Goal: Information Seeking & Learning: Learn about a topic

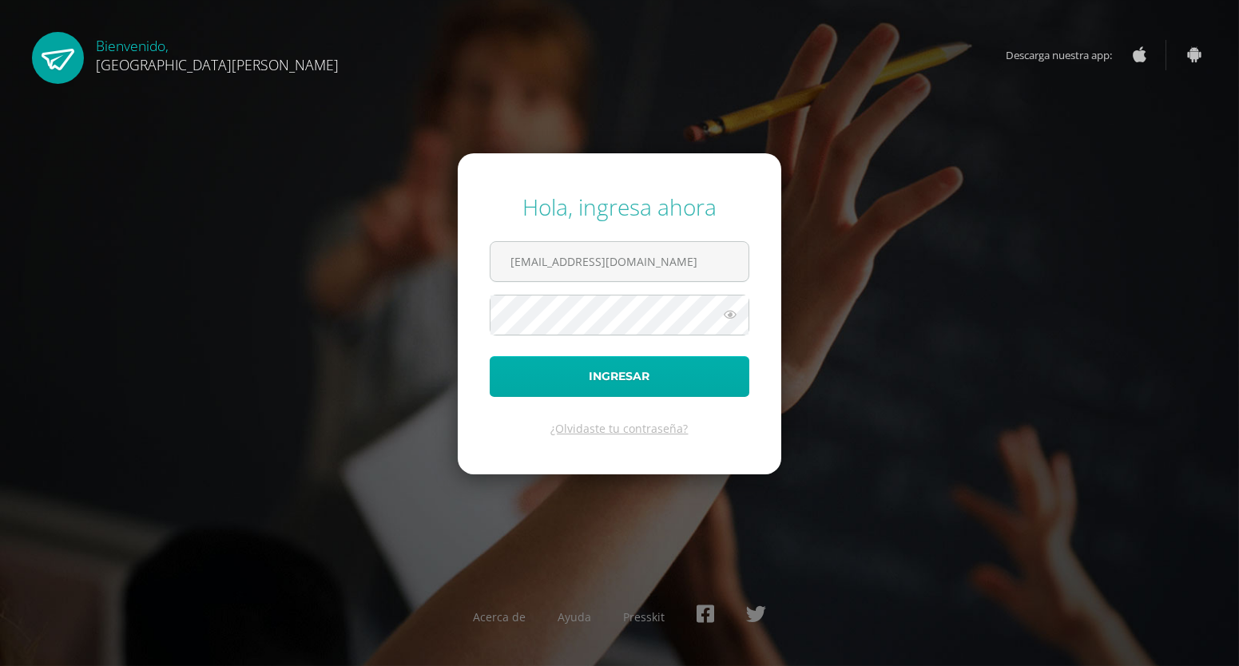
type input "info1+brithanyquixtan@edoo.io"
click at [563, 380] on button "Ingresar" at bounding box center [620, 376] width 260 height 41
type input "[EMAIL_ADDRESS][DOMAIN_NAME]"
click at [595, 387] on button "Ingresar" at bounding box center [620, 376] width 260 height 41
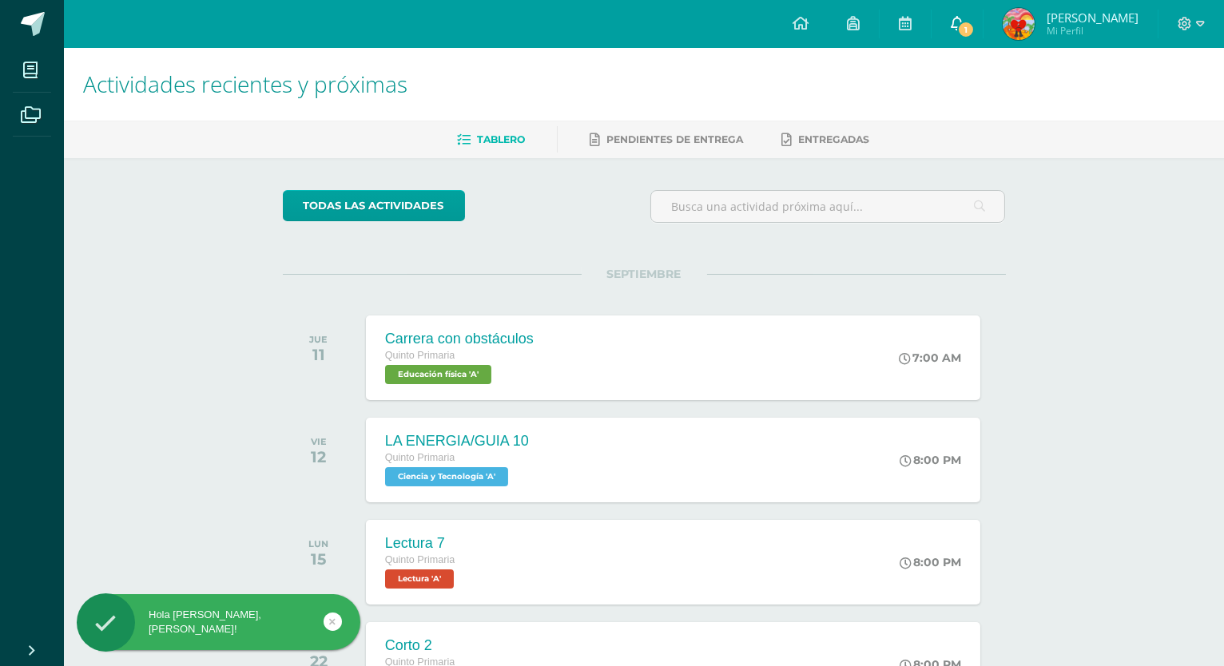
click at [952, 27] on link "1" at bounding box center [957, 24] width 51 height 48
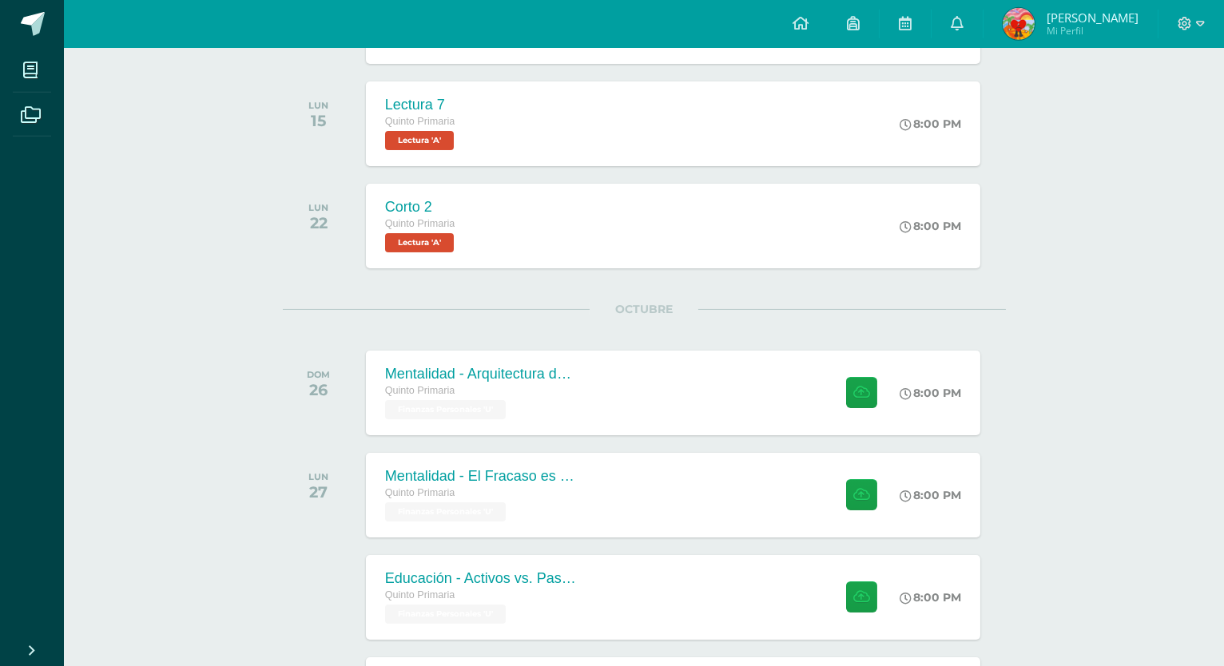
scroll to position [514, 0]
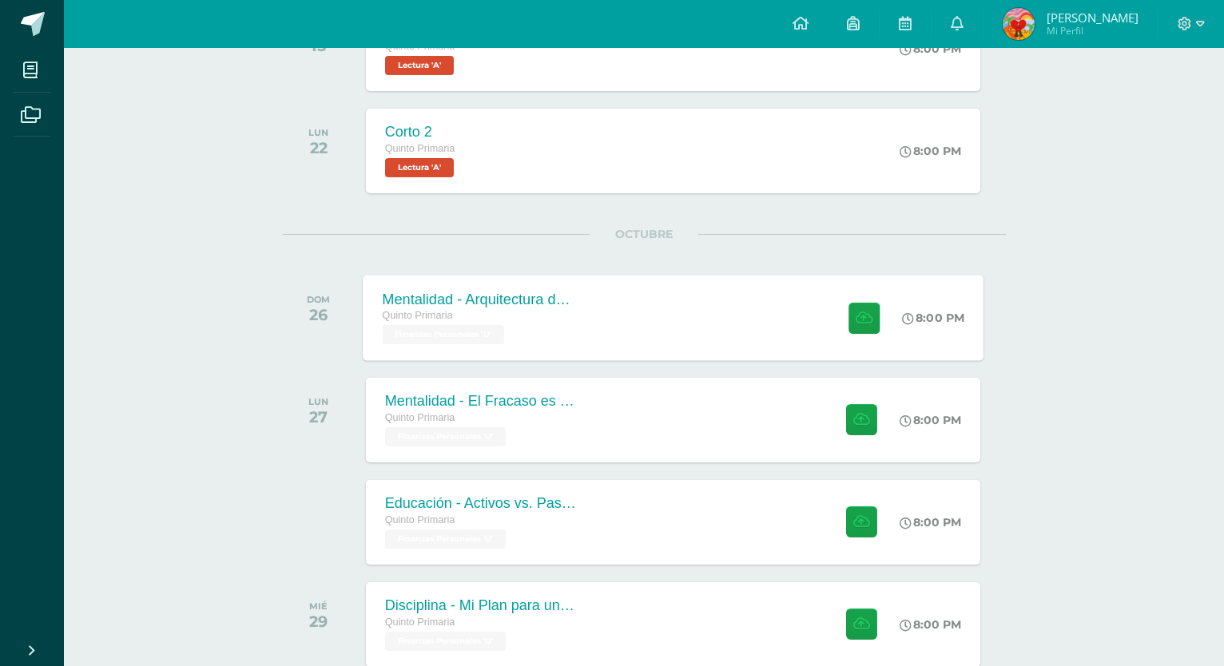
click at [616, 323] on div "Mentalidad - Arquitectura de Mi Destino Quinto Primaria Finanzas Personales 'U'…" at bounding box center [673, 318] width 621 height 86
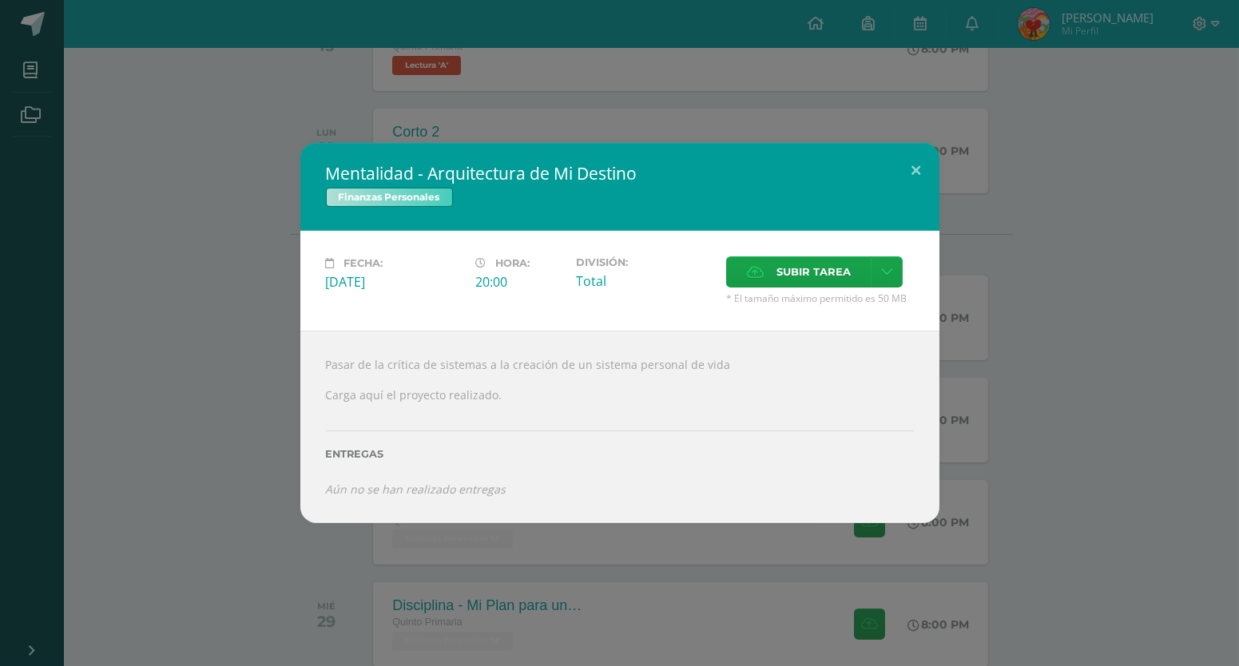
click at [221, 281] on div "Mentalidad - Arquitectura de Mi Destino Finanzas Personales Fecha: Domingo 26 d…" at bounding box center [619, 333] width 1227 height 380
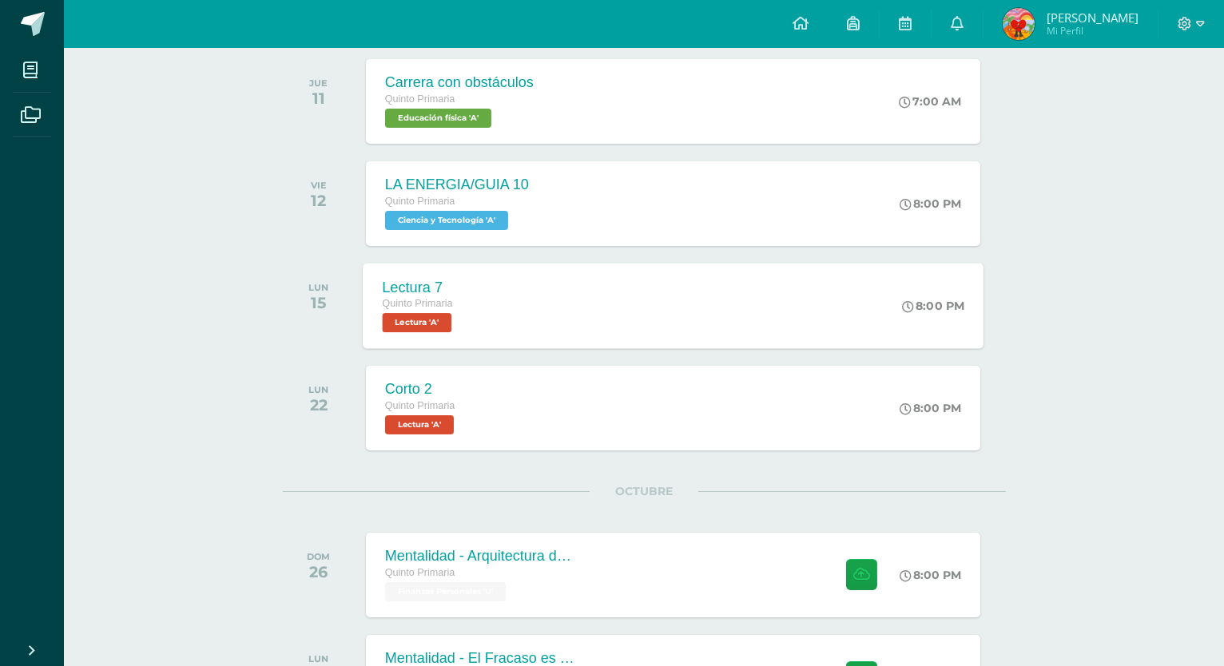
scroll to position [0, 0]
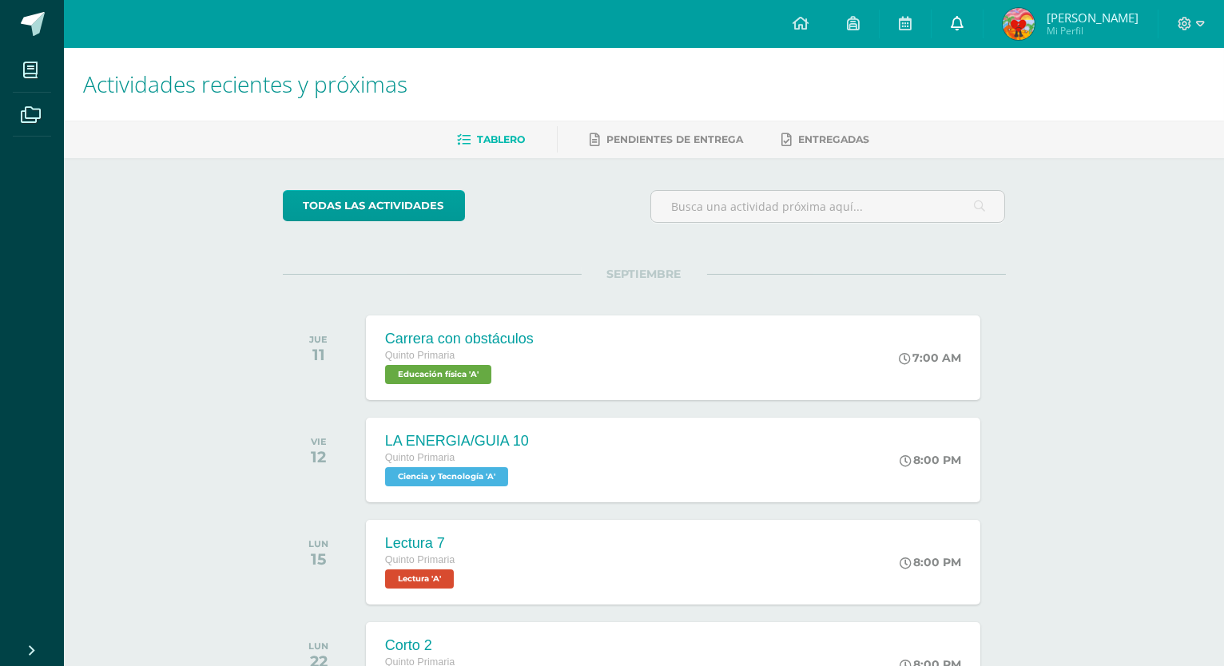
click at [957, 38] on link "0" at bounding box center [957, 24] width 51 height 48
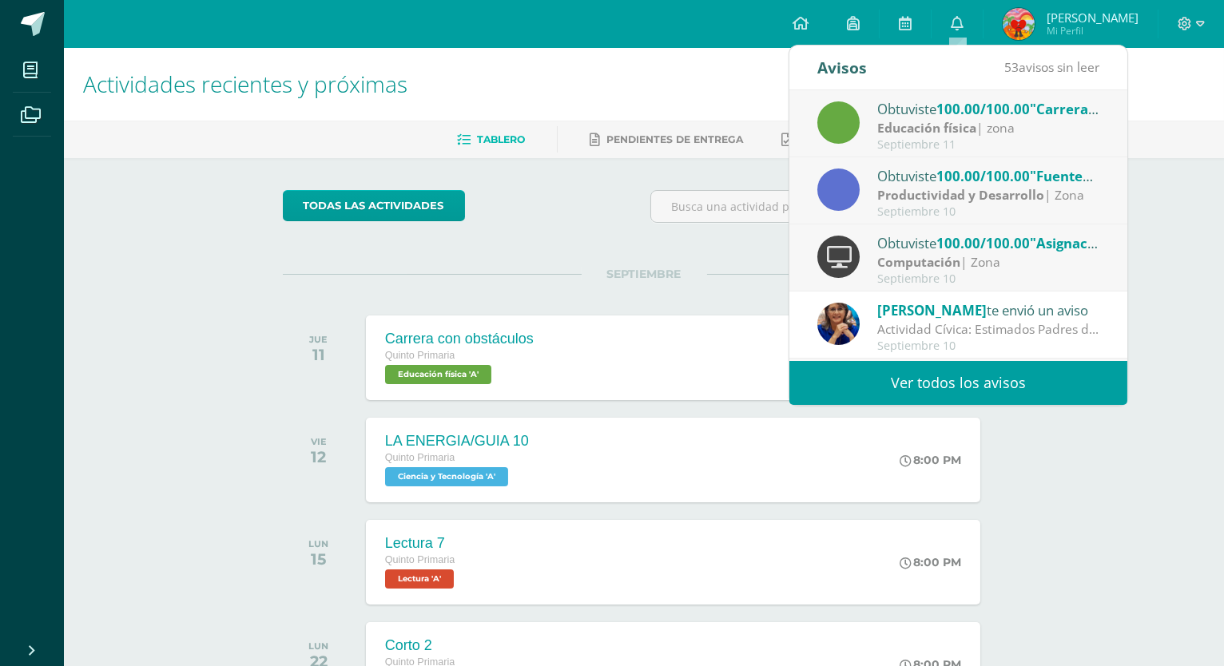
click at [932, 0] on link "0" at bounding box center [957, 24] width 51 height 48
click at [468, 276] on div "SEPTIEMBRE JUE 11 Carrera con obstáculos Quinto Primaria Educación física 'A' 7…" at bounding box center [644, 338] width 723 height 129
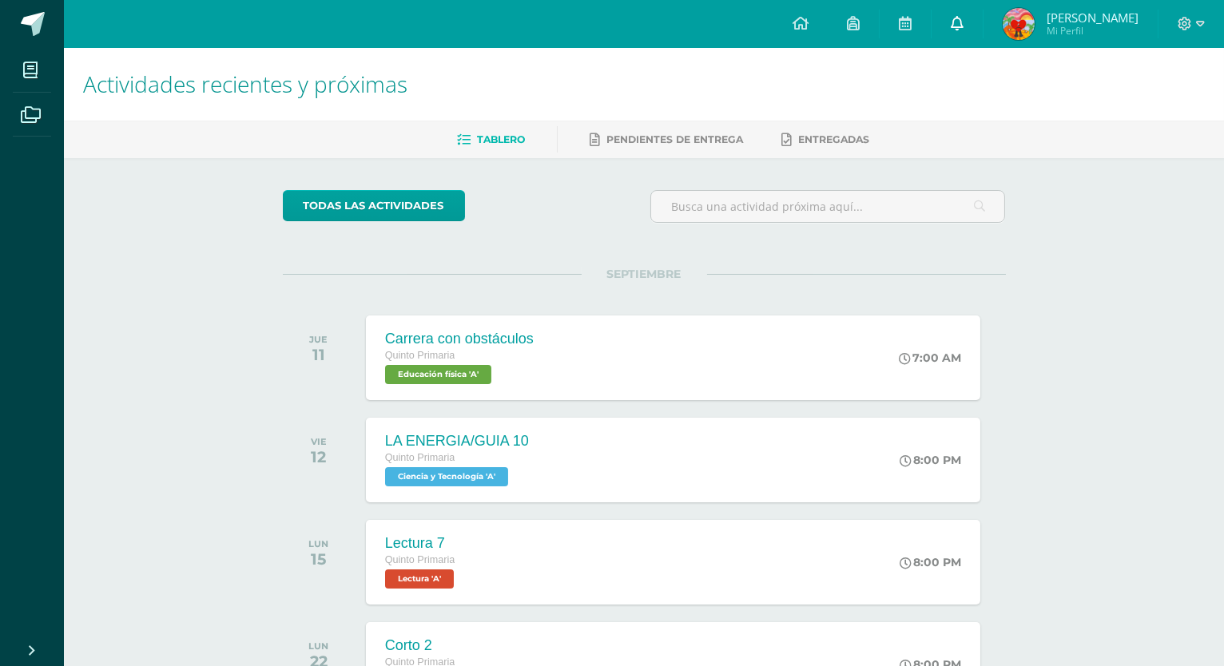
click at [970, 30] on link "0" at bounding box center [957, 24] width 51 height 48
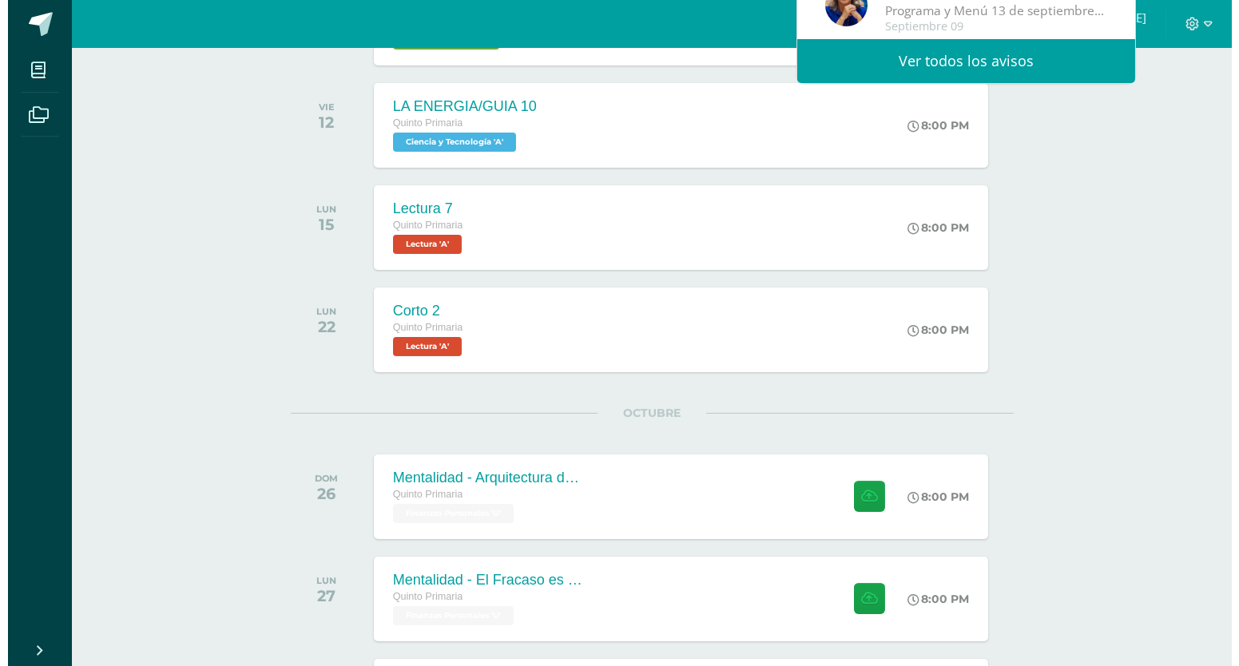
scroll to position [342, 0]
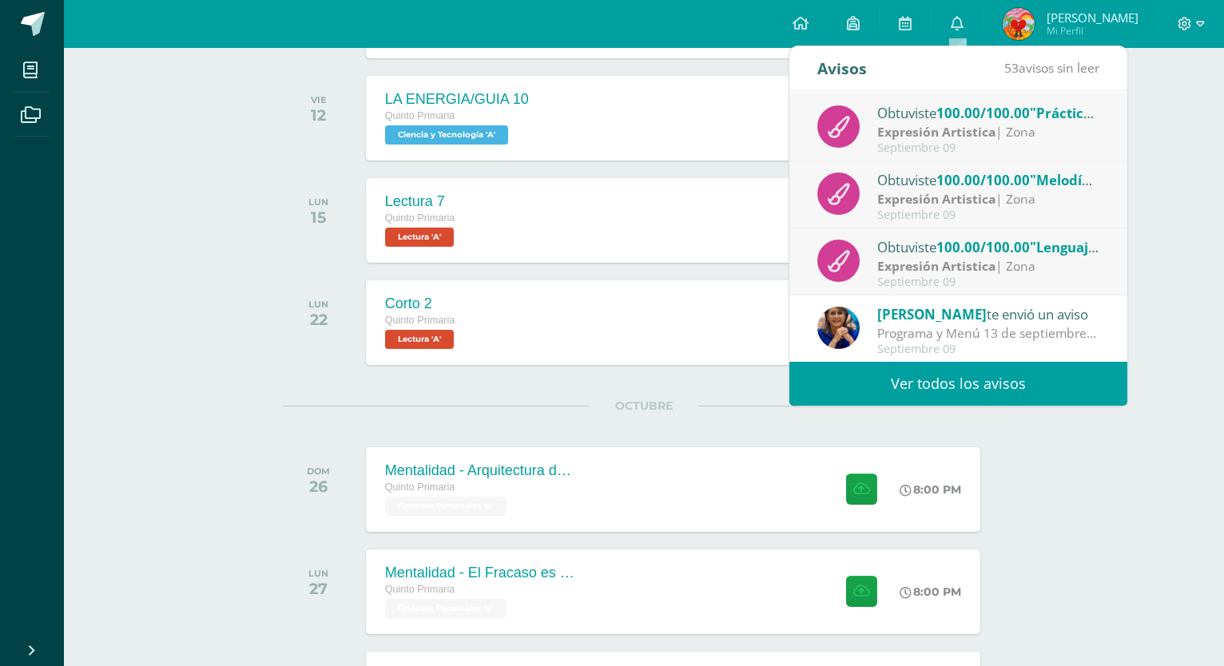
click at [316, 252] on div "LUN 15" at bounding box center [323, 220] width 81 height 85
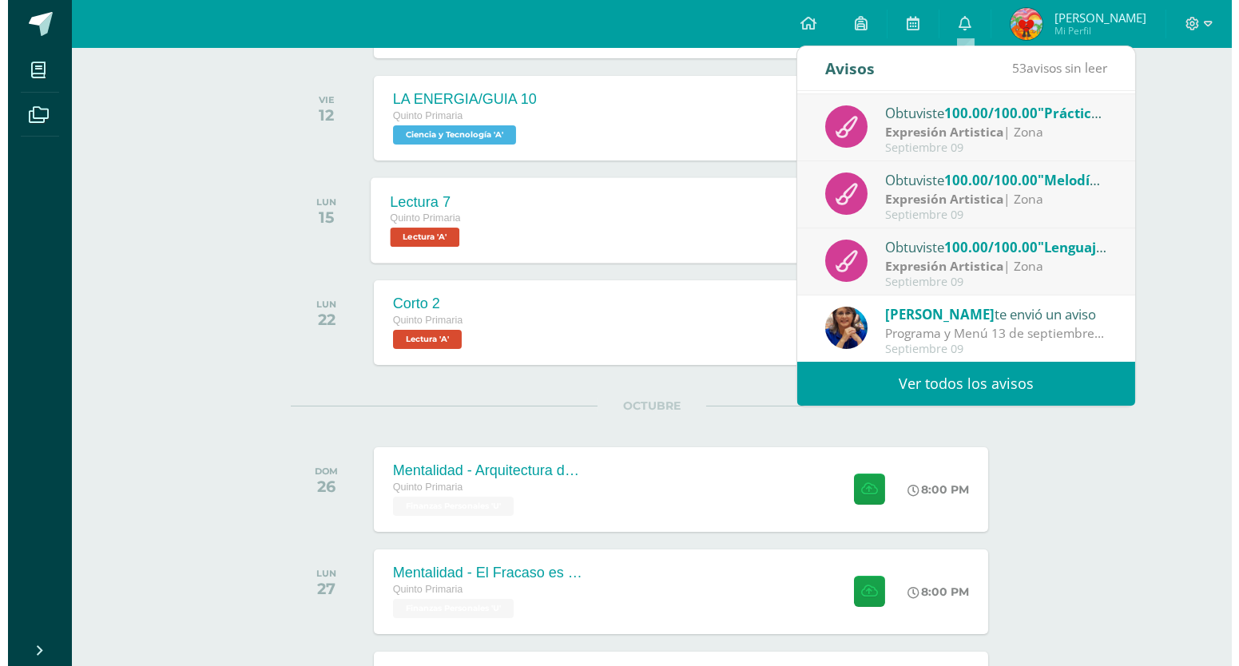
scroll to position [0, 0]
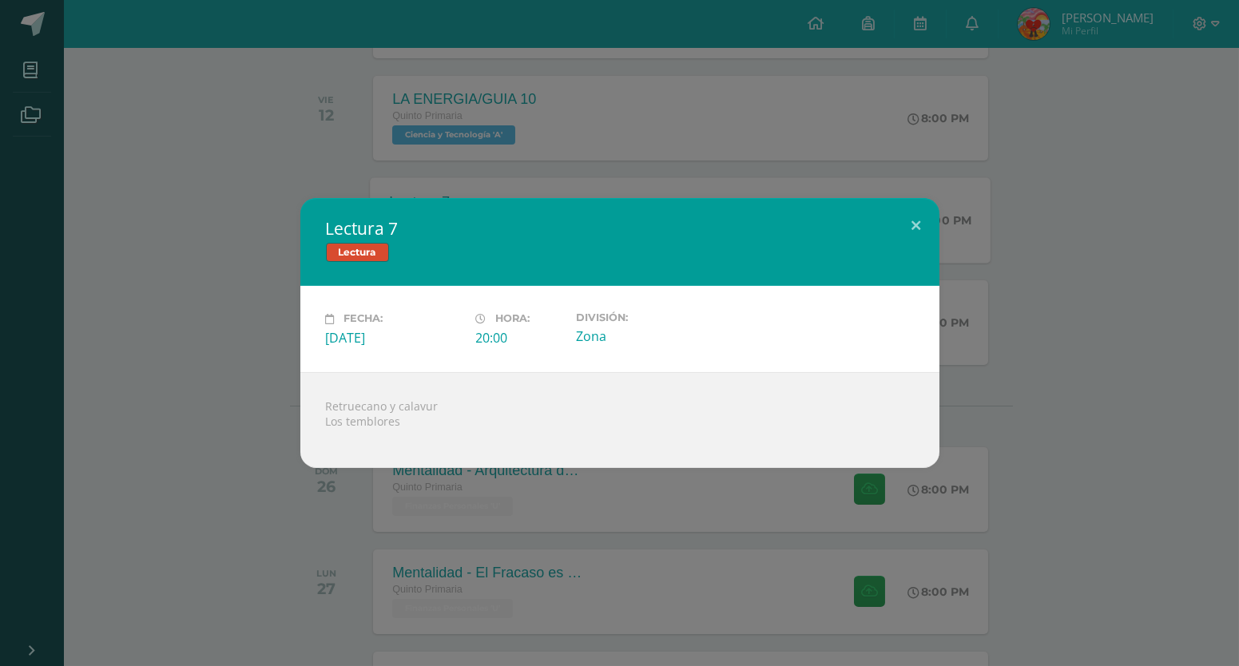
click at [1123, 207] on div "Lectura 7 Lectura Fecha: Lunes 15 de Septiembre Hora: 20:00 División: Zona" at bounding box center [619, 332] width 1227 height 269
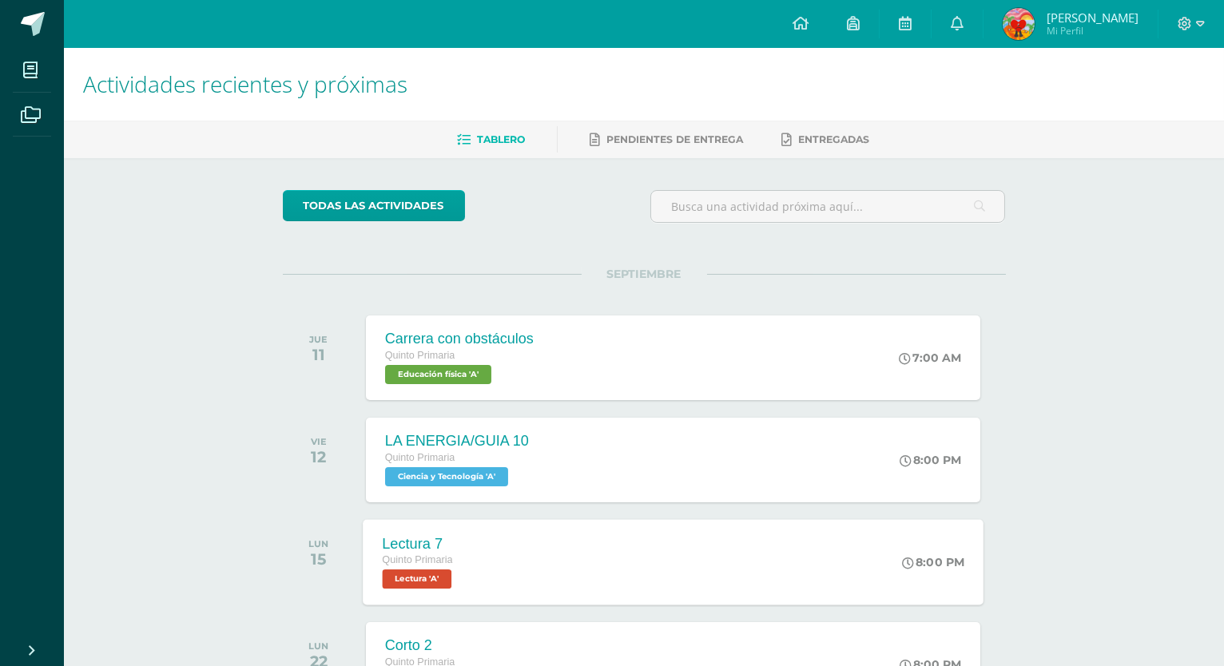
click at [1020, 16] on img at bounding box center [1019, 24] width 32 height 32
click at [1088, 24] on span "Brithany Estrella" at bounding box center [1093, 18] width 92 height 16
click at [1088, 32] on span "Mi Perfil" at bounding box center [1093, 31] width 92 height 14
click at [1085, 34] on span "Mi Perfil" at bounding box center [1093, 31] width 92 height 14
click at [1086, 24] on span "Brithany Estrella" at bounding box center [1093, 18] width 92 height 16
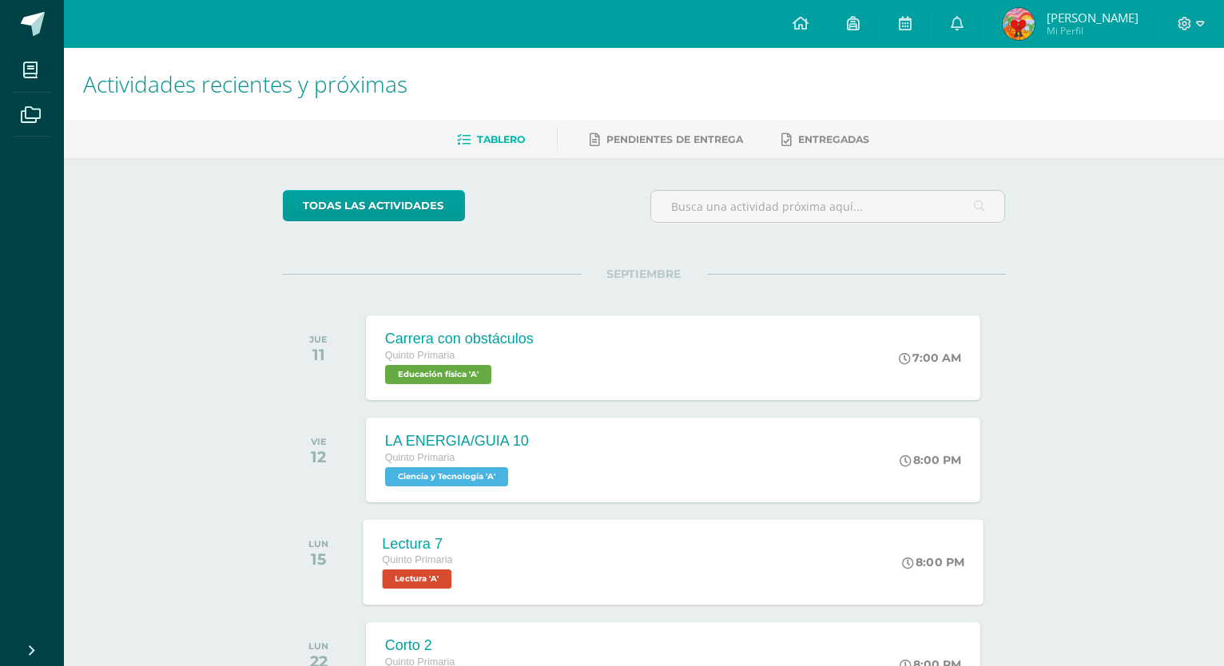
click at [1007, 27] on img at bounding box center [1019, 24] width 32 height 32
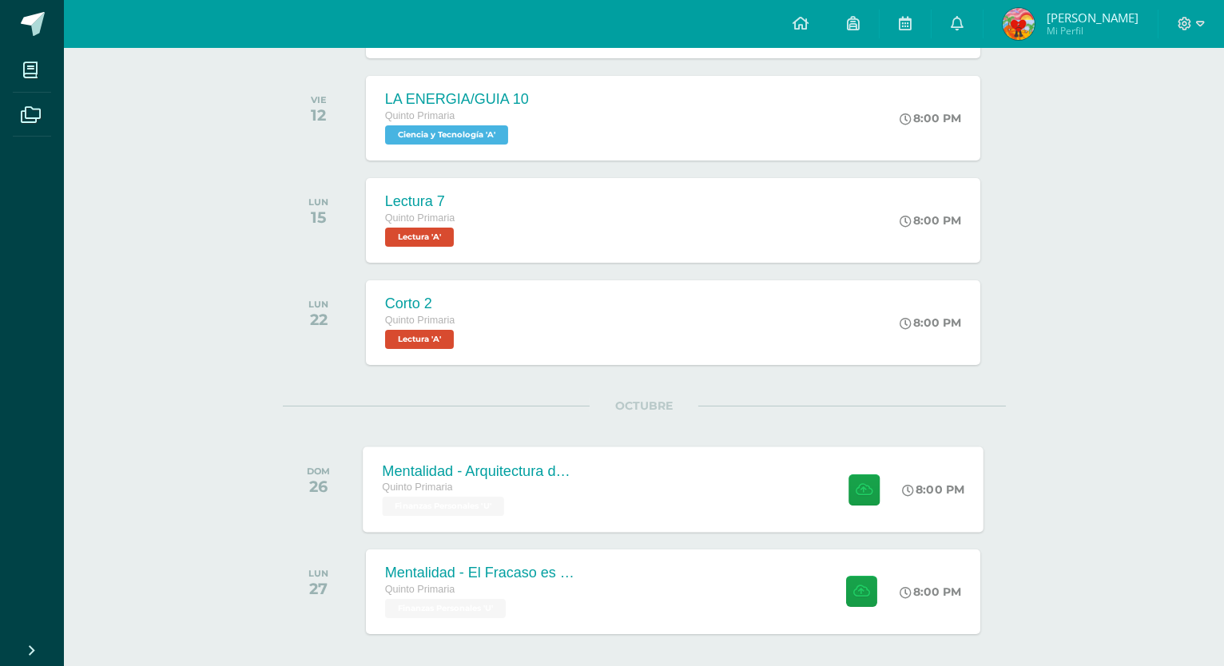
scroll to position [410, 0]
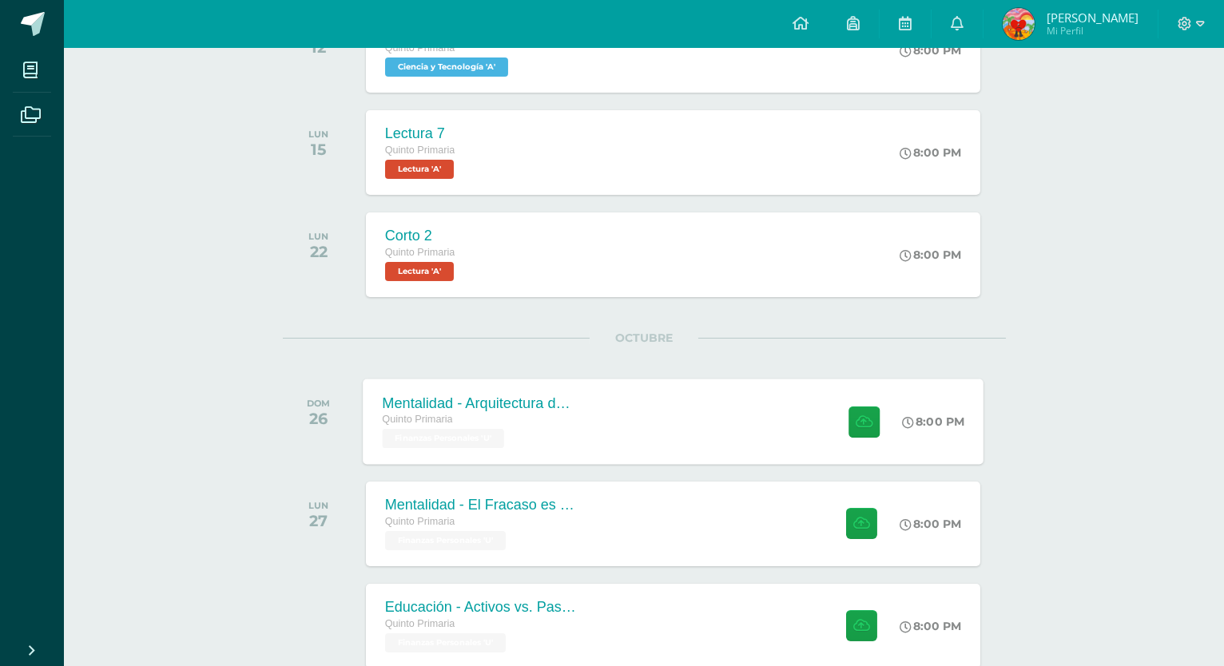
click at [704, 418] on div "Mentalidad - Arquitectura de Mi Destino Quinto Primaria Finanzas Personales 'U'…" at bounding box center [673, 422] width 621 height 86
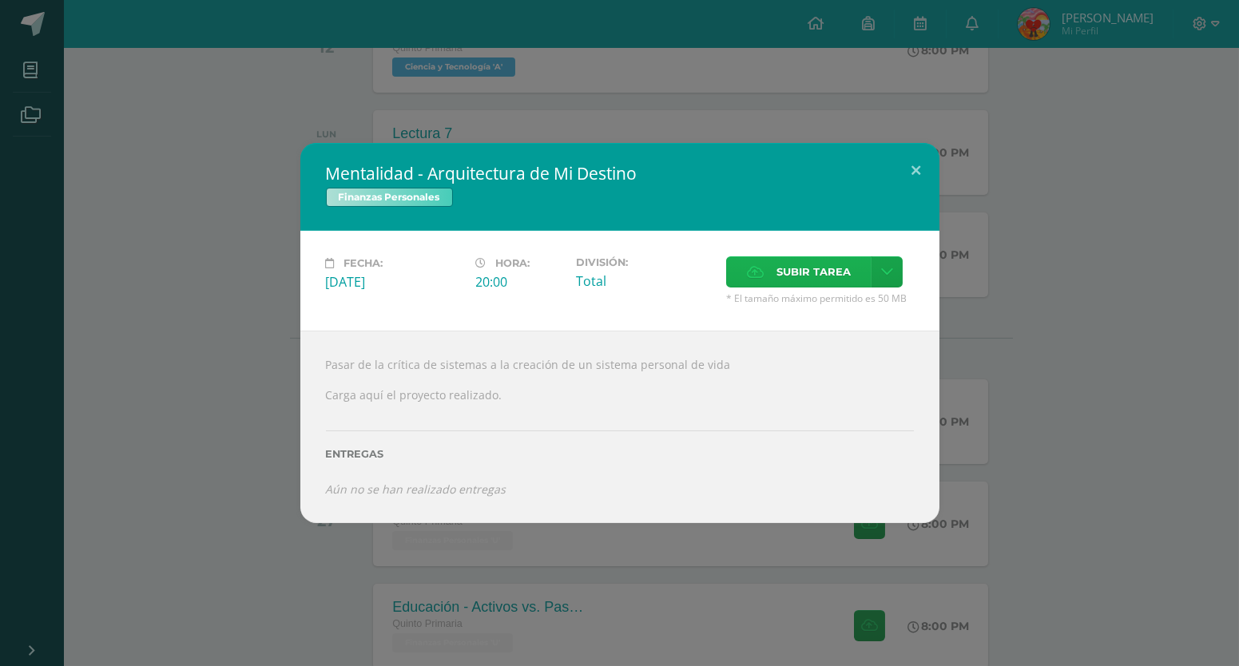
click at [779, 287] on span "Subir tarea" at bounding box center [814, 272] width 74 height 30
click at [0, 0] on input "Subir tarea" at bounding box center [0, 0] width 0 height 0
click at [1156, 337] on div "Mentalidad - Arquitectura de Mi Destino Finanzas Personales Fecha: Domingo 26 d…" at bounding box center [619, 333] width 1227 height 380
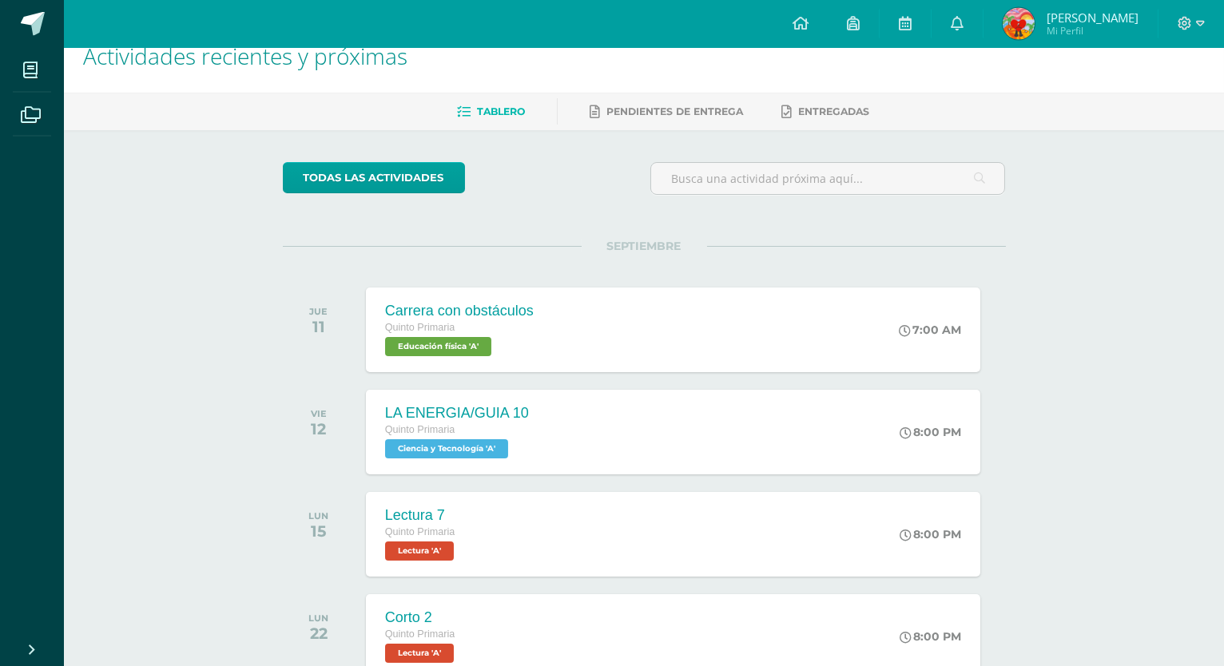
scroll to position [0, 0]
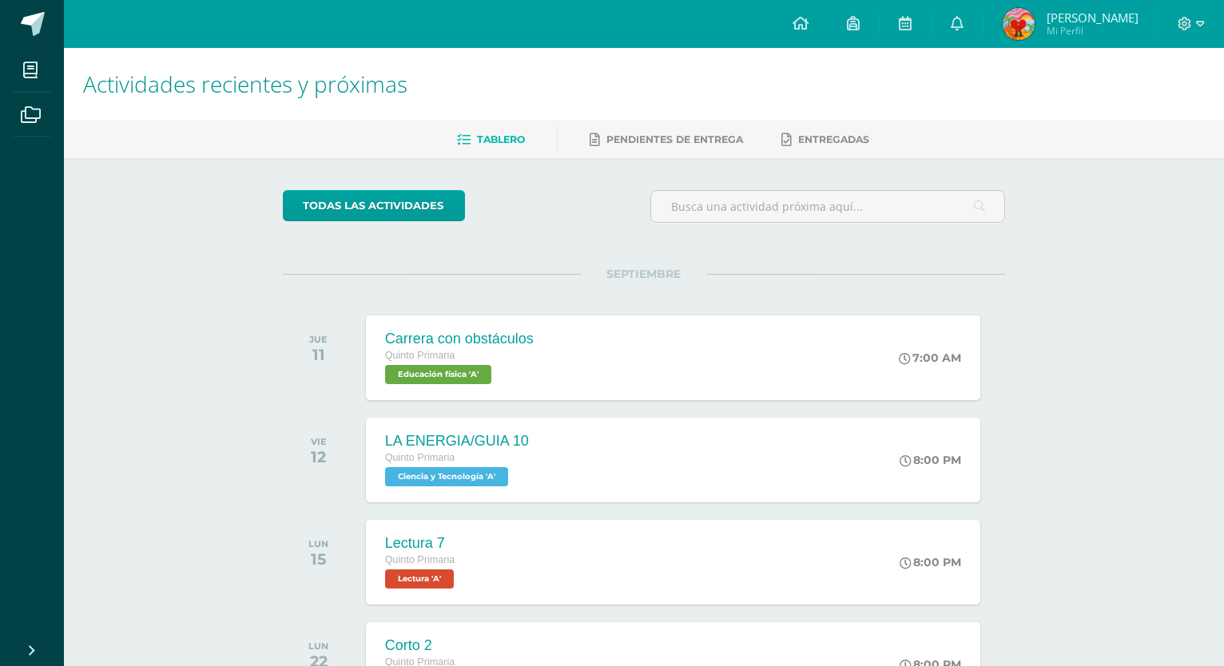
click at [1032, 18] on img at bounding box center [1019, 24] width 32 height 32
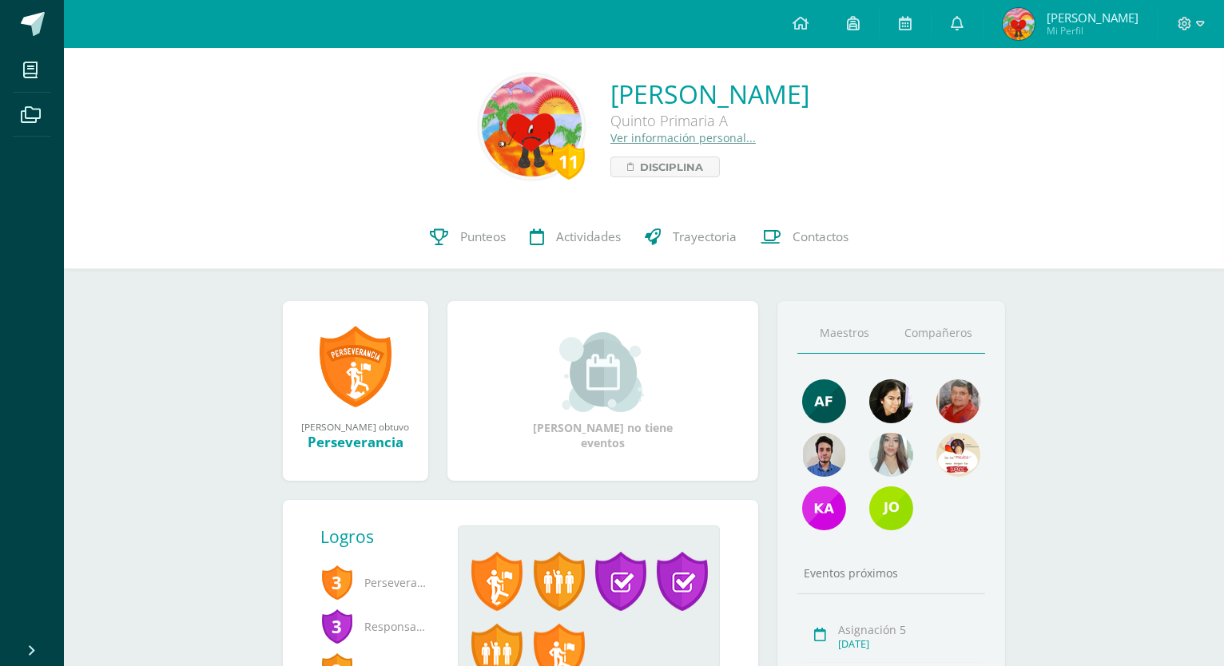
click at [941, 324] on link "Compañeros" at bounding box center [939, 333] width 94 height 41
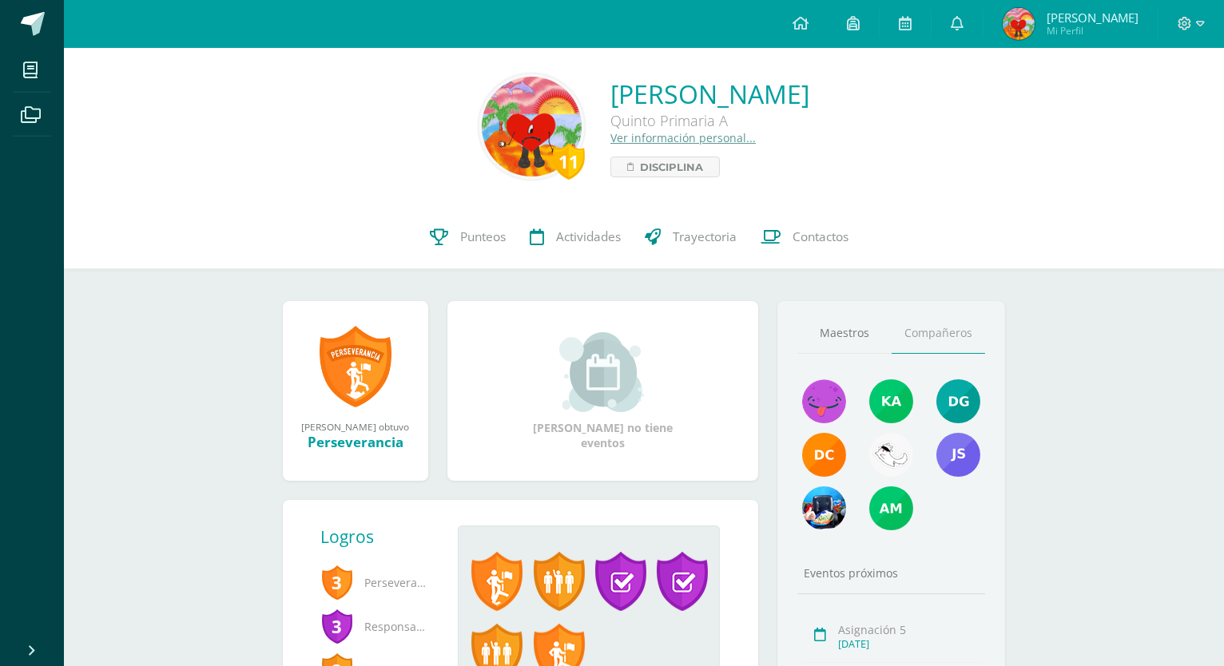
scroll to position [86, 0]
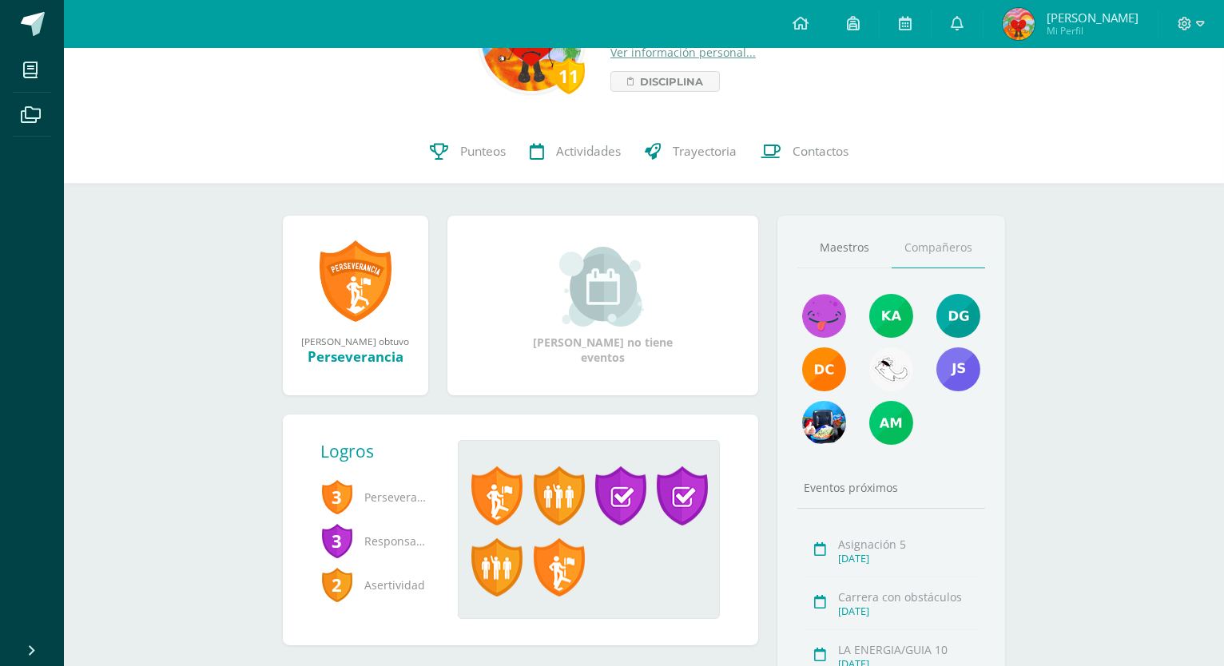
click at [938, 252] on link "Compañeros" at bounding box center [939, 248] width 94 height 41
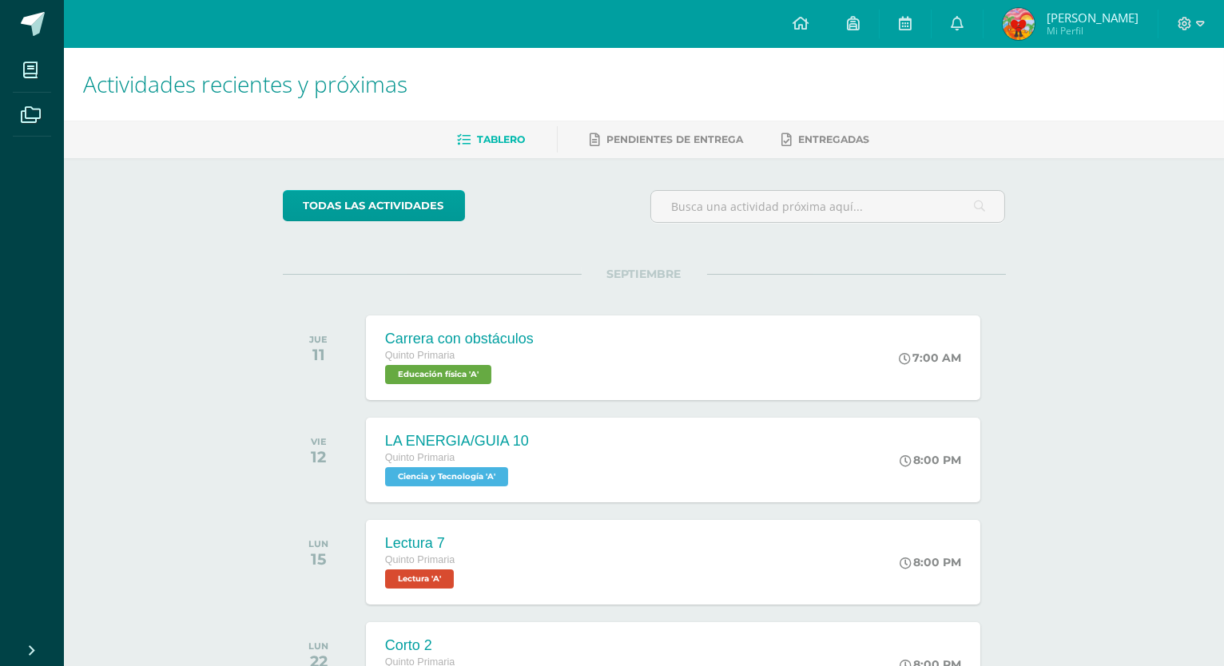
click at [1038, 18] on span "[PERSON_NAME] Mi Perfil" at bounding box center [1071, 24] width 142 height 32
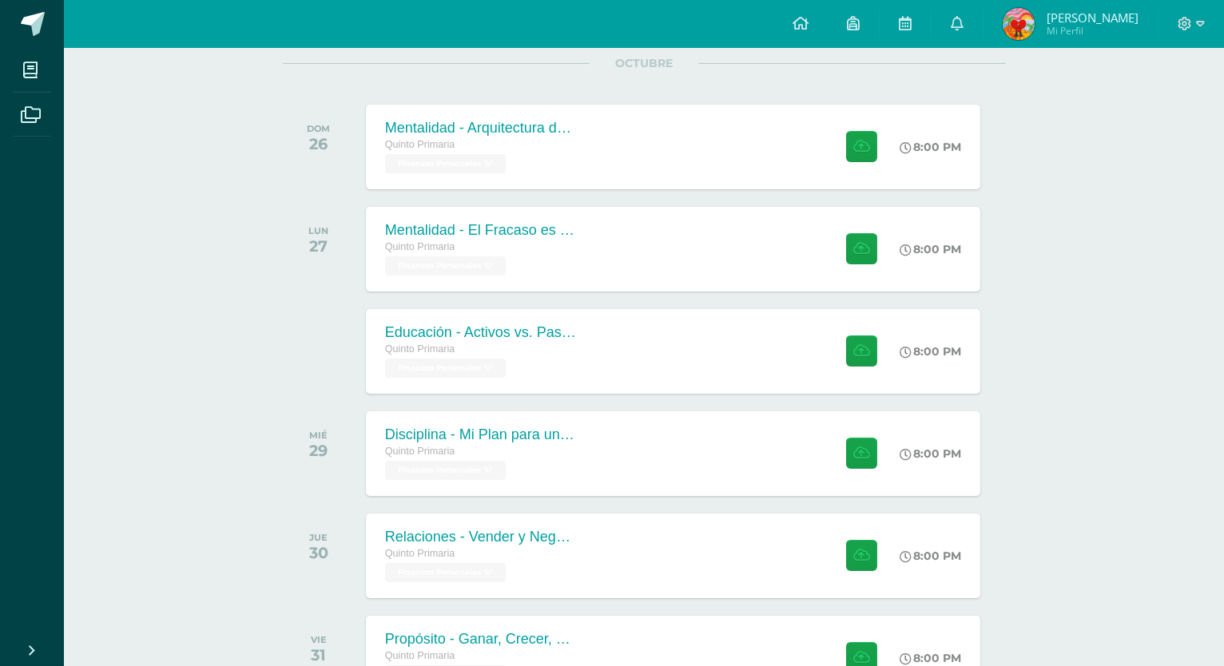
scroll to position [428, 0]
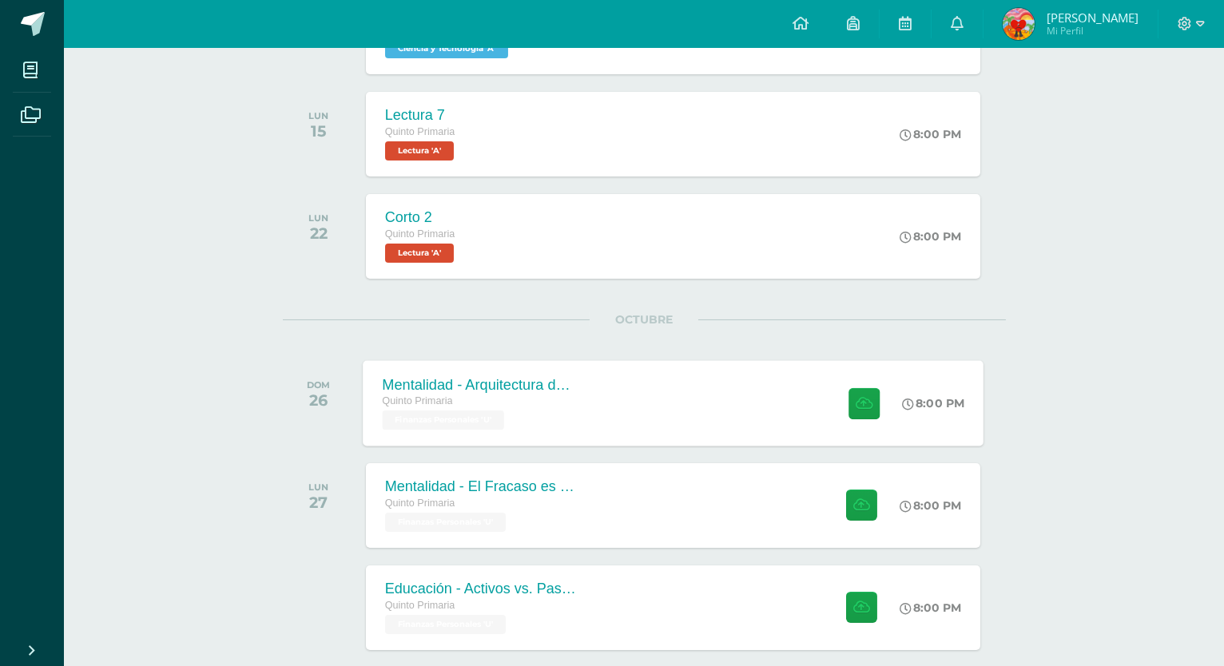
click at [793, 393] on div "Mentalidad - Arquitectura de Mi Destino Quinto Primaria Finanzas Personales 'U'…" at bounding box center [673, 403] width 621 height 86
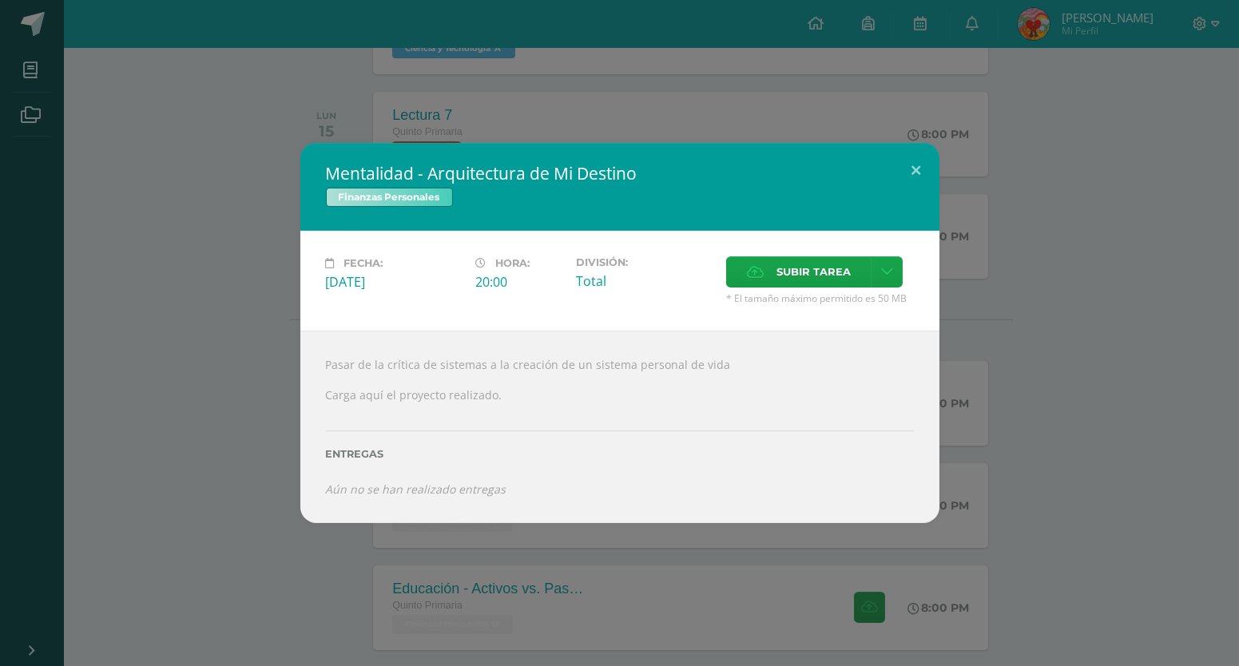
click at [182, 128] on div "Mentalidad - Arquitectura de Mi Destino Finanzas Personales Fecha: [DATE] Hora:…" at bounding box center [619, 333] width 1239 height 666
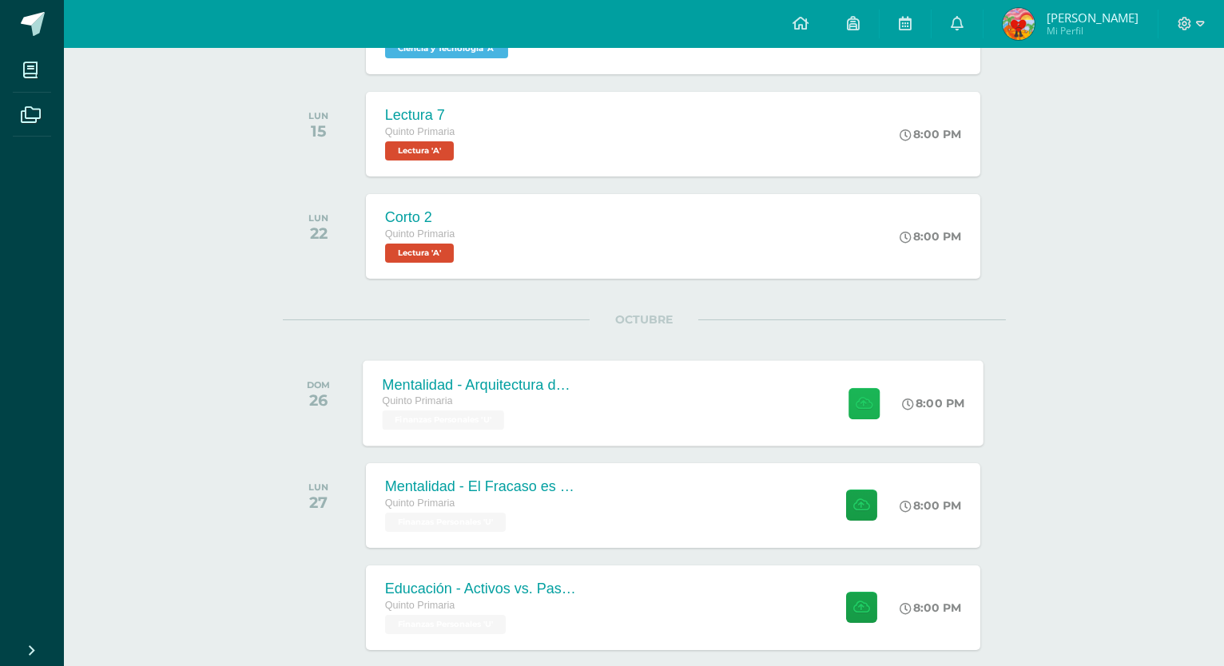
click at [865, 415] on button at bounding box center [864, 403] width 31 height 31
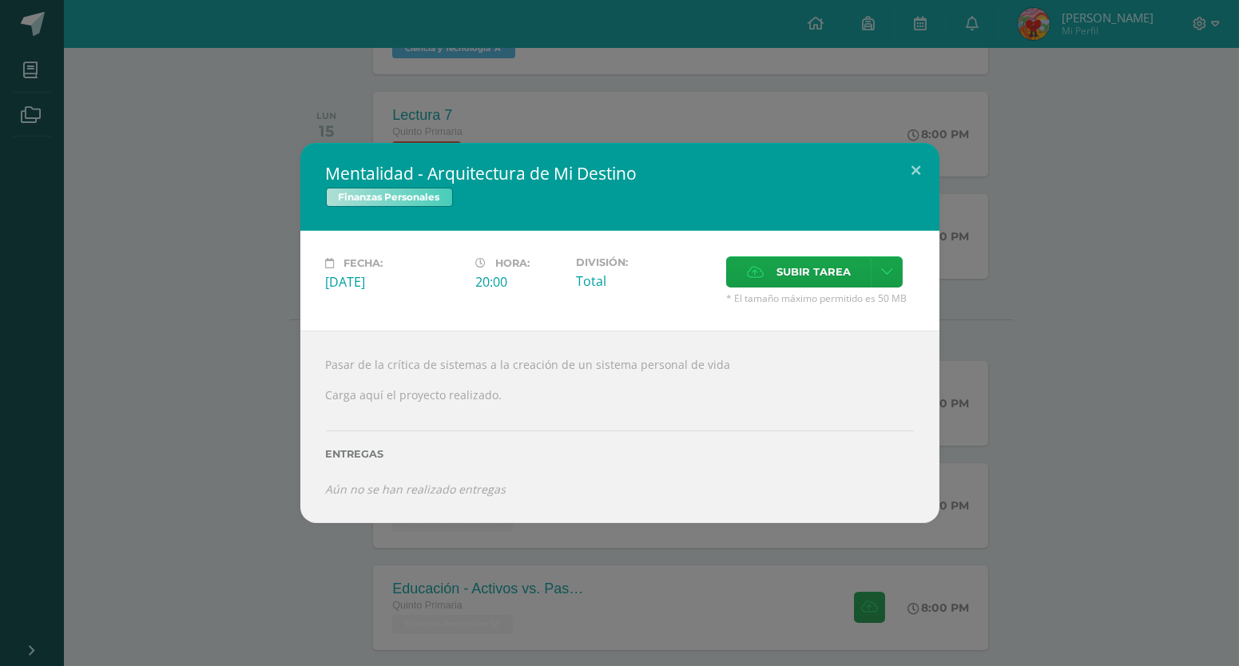
click at [826, 292] on div "Subir tarea" at bounding box center [820, 274] width 188 height 35
click at [826, 287] on span "Subir tarea" at bounding box center [814, 272] width 74 height 30
click at [0, 0] on input "Subir tarea" at bounding box center [0, 0] width 0 height 0
click at [920, 192] on button at bounding box center [917, 170] width 46 height 54
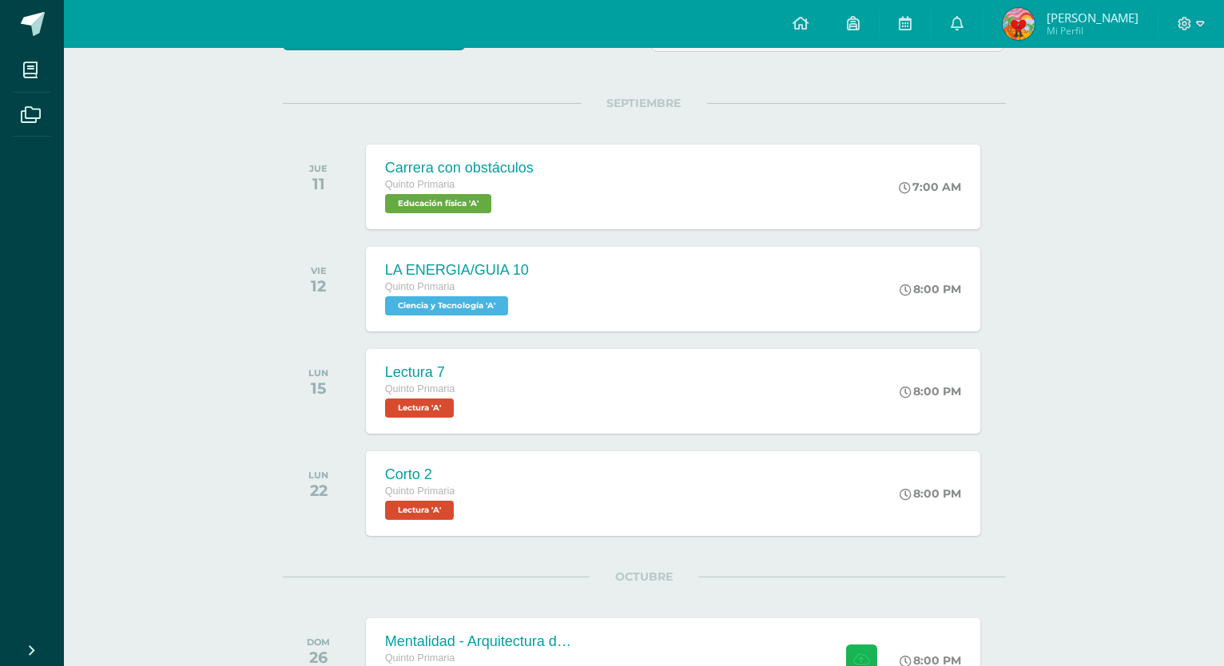
scroll to position [0, 0]
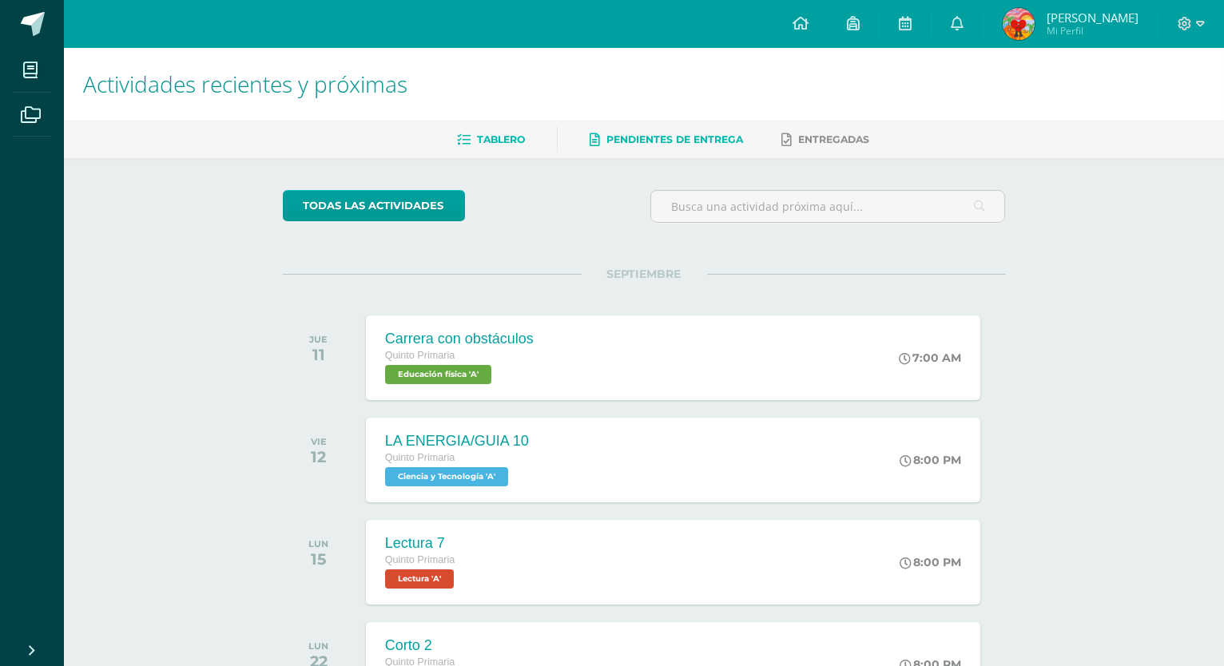
click at [719, 144] on span "Pendientes de entrega" at bounding box center [675, 139] width 137 height 12
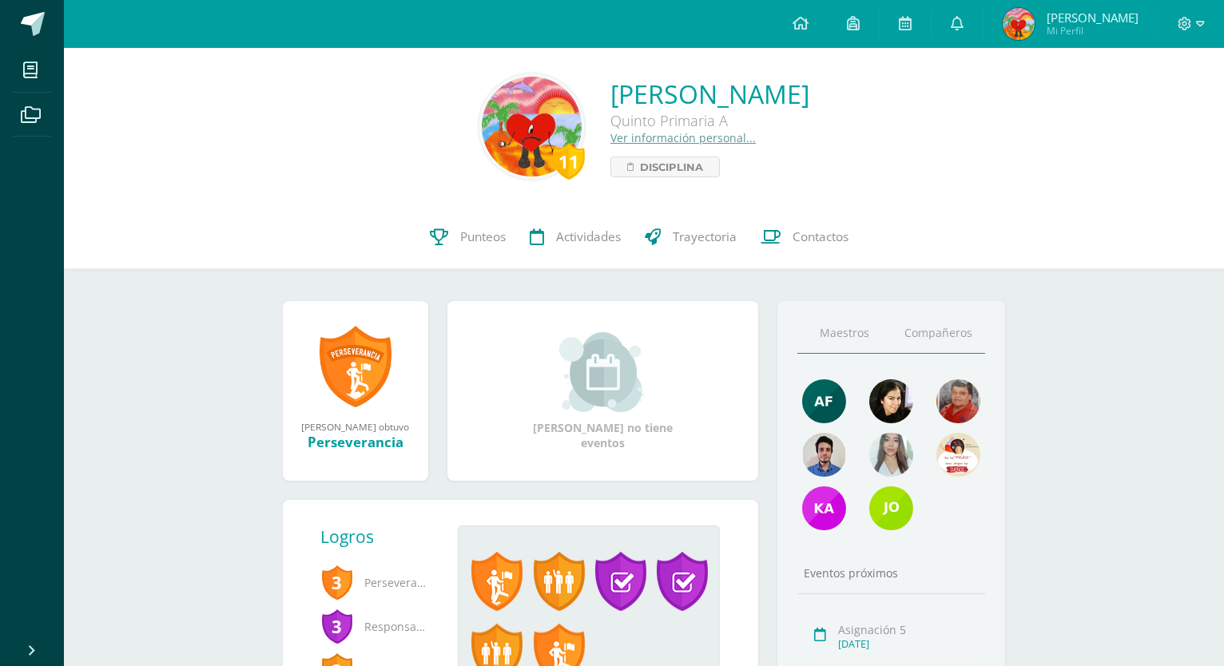
click at [933, 336] on link "Compañeros" at bounding box center [939, 333] width 94 height 41
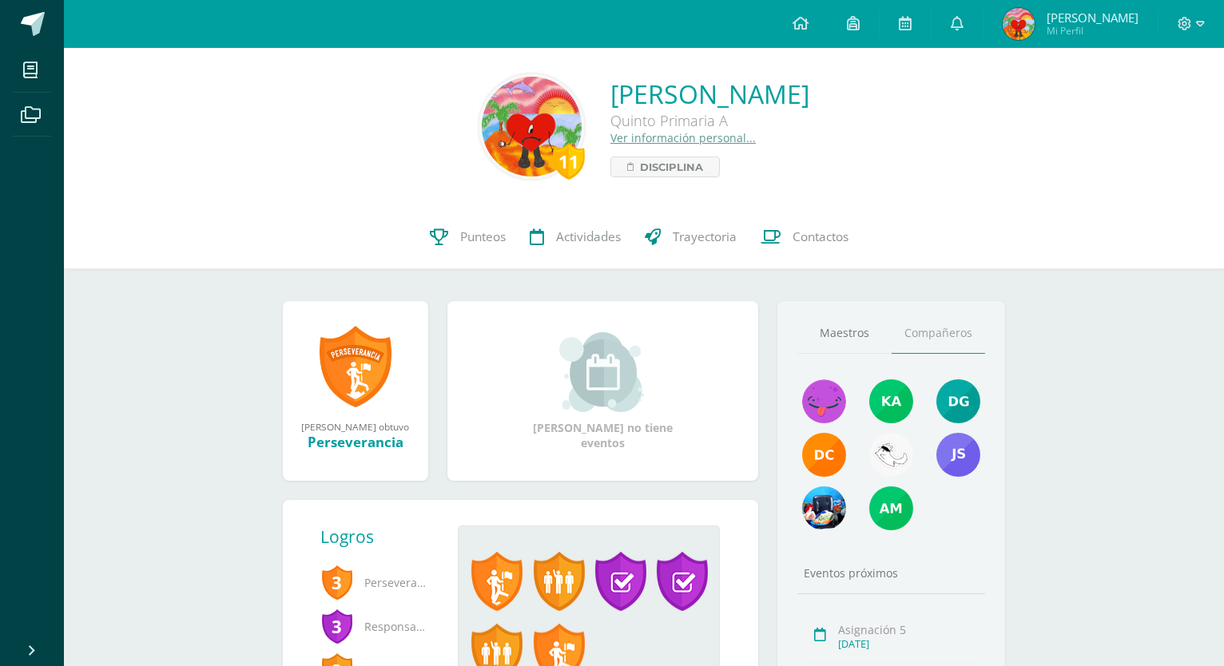
scroll to position [86, 0]
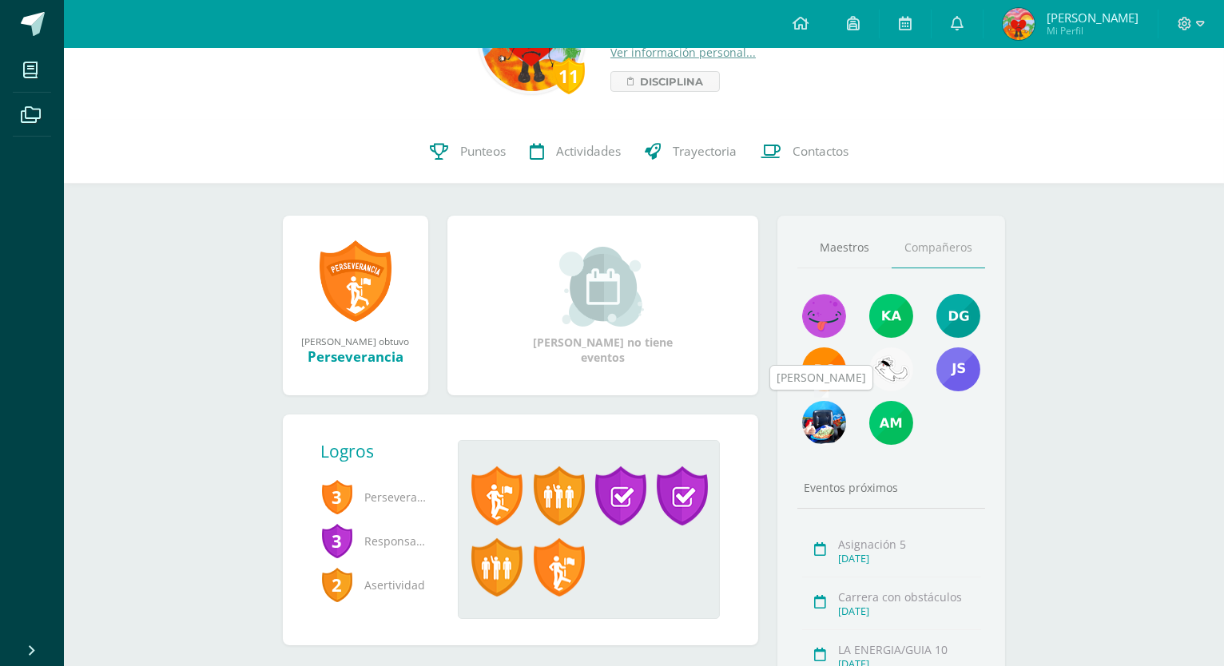
click at [833, 421] on img at bounding box center [824, 423] width 44 height 44
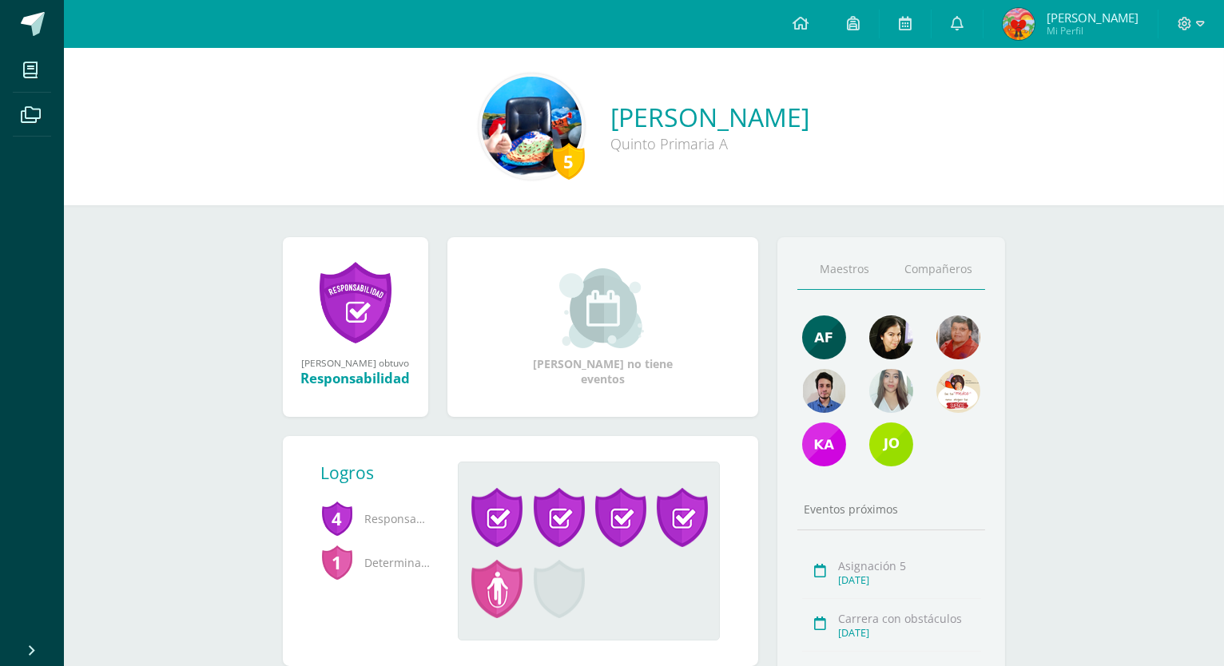
click at [910, 274] on link "Compañeros" at bounding box center [939, 269] width 94 height 41
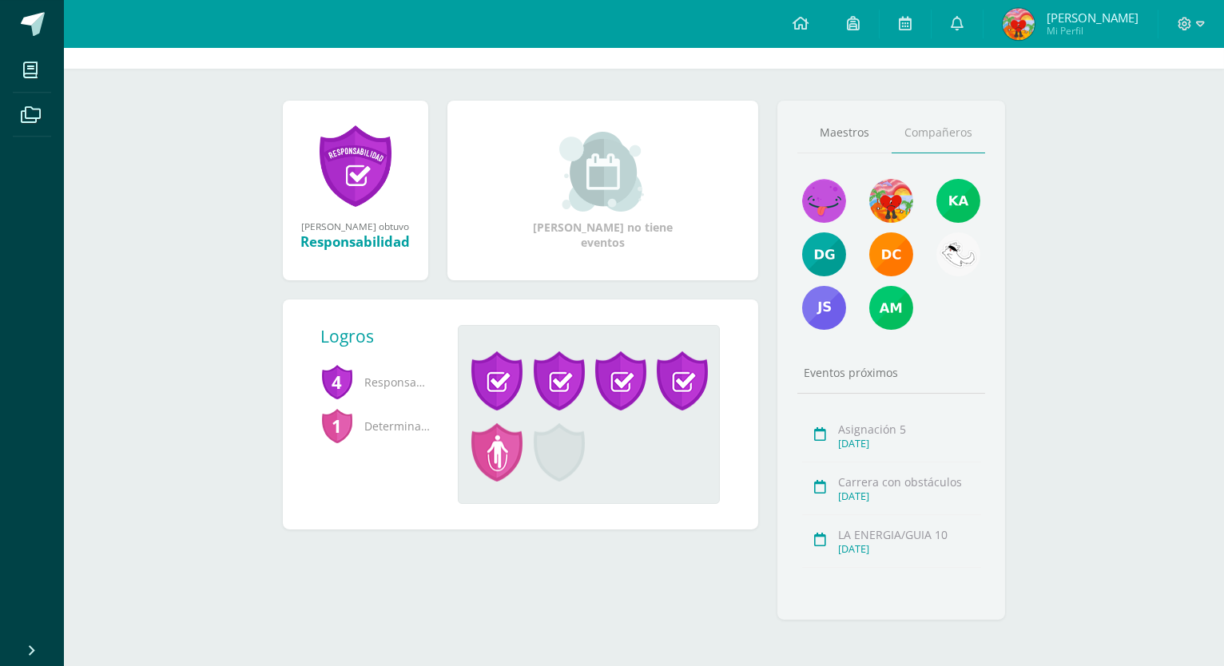
scroll to position [142, 0]
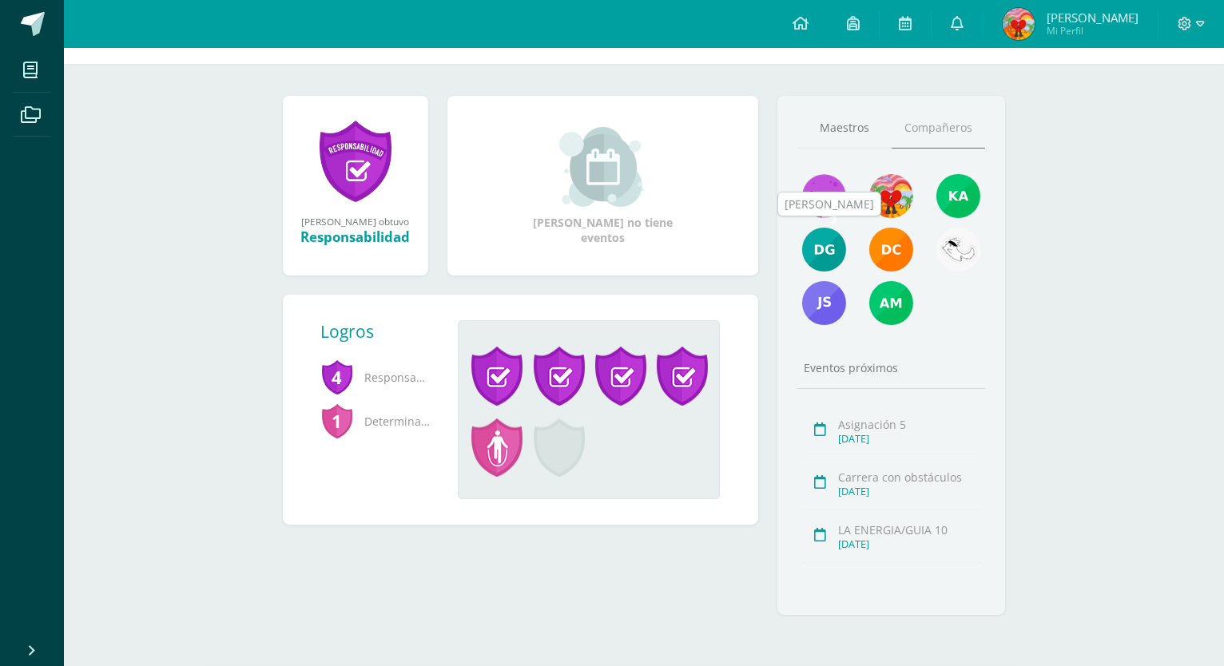
click at [825, 268] on img at bounding box center [824, 250] width 44 height 44
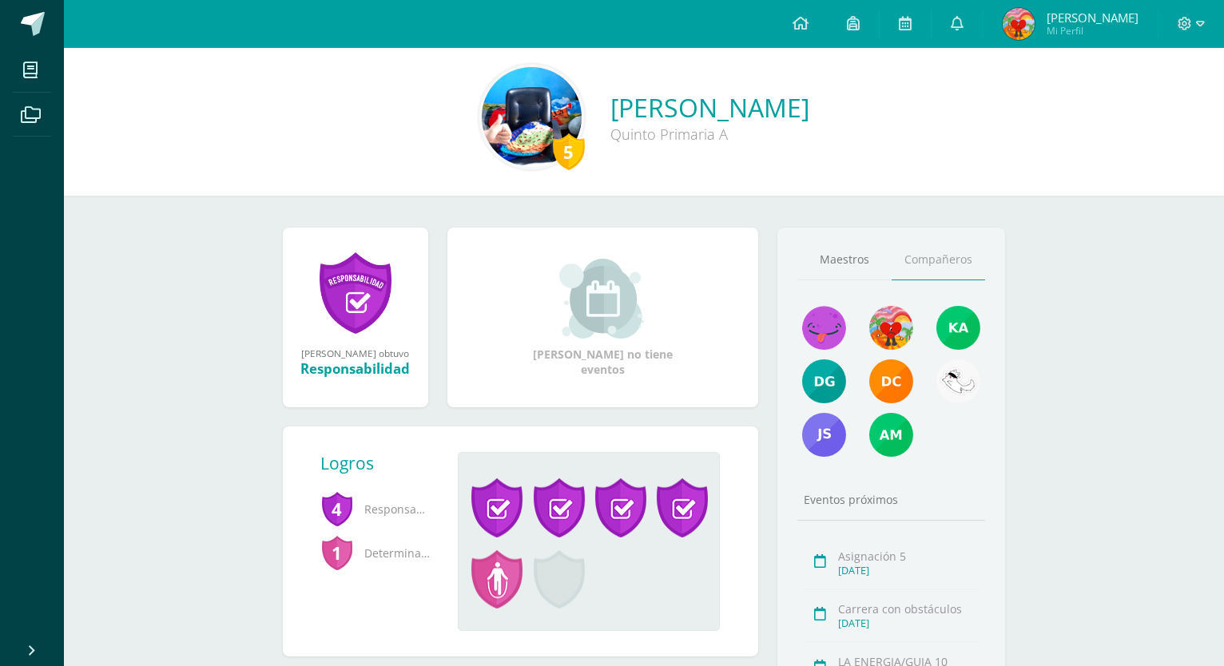
scroll to position [0, 0]
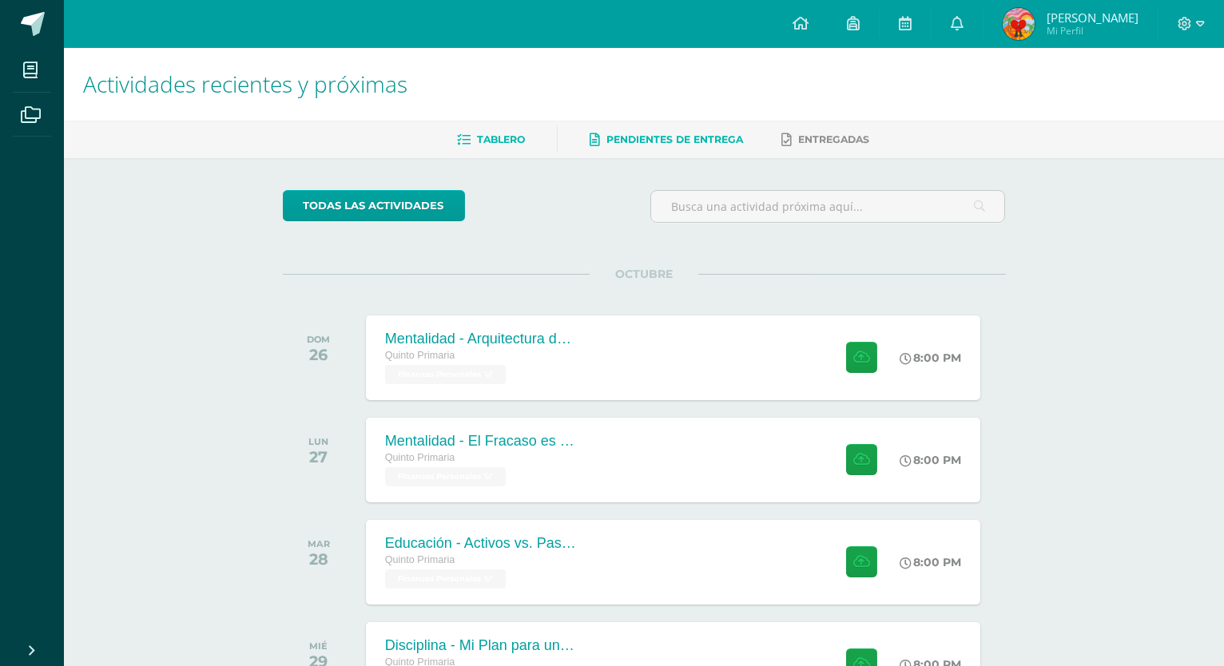
click at [515, 146] on link "Tablero" at bounding box center [491, 140] width 68 height 26
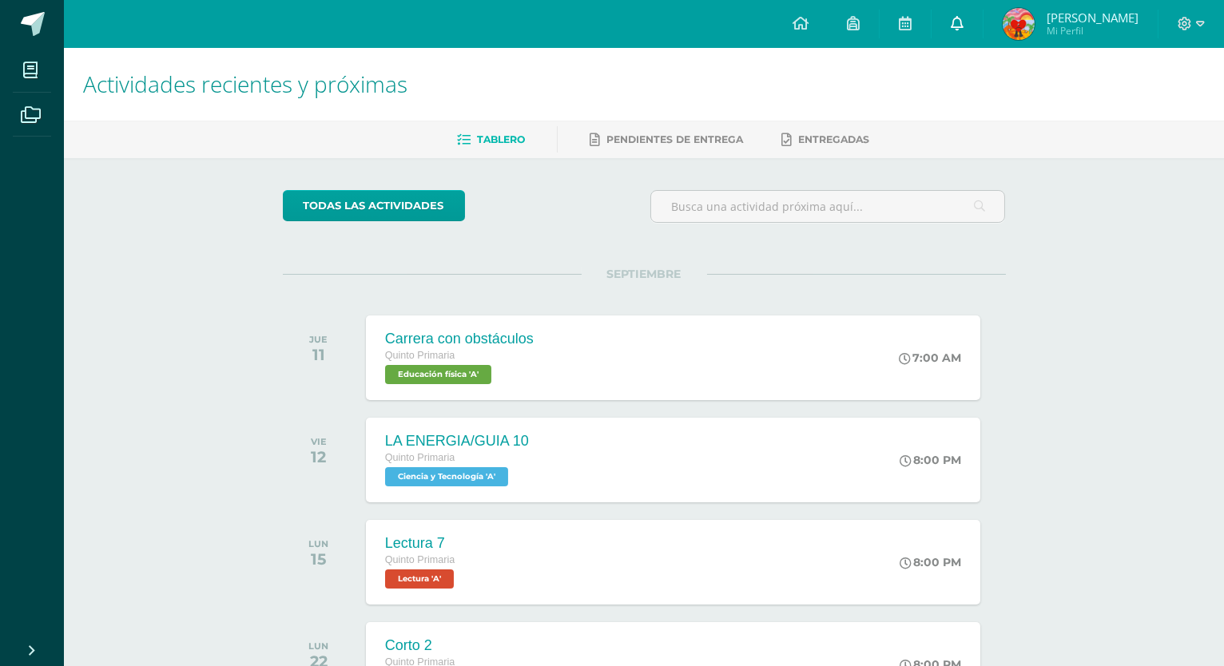
click at [972, 34] on link at bounding box center [957, 24] width 51 height 48
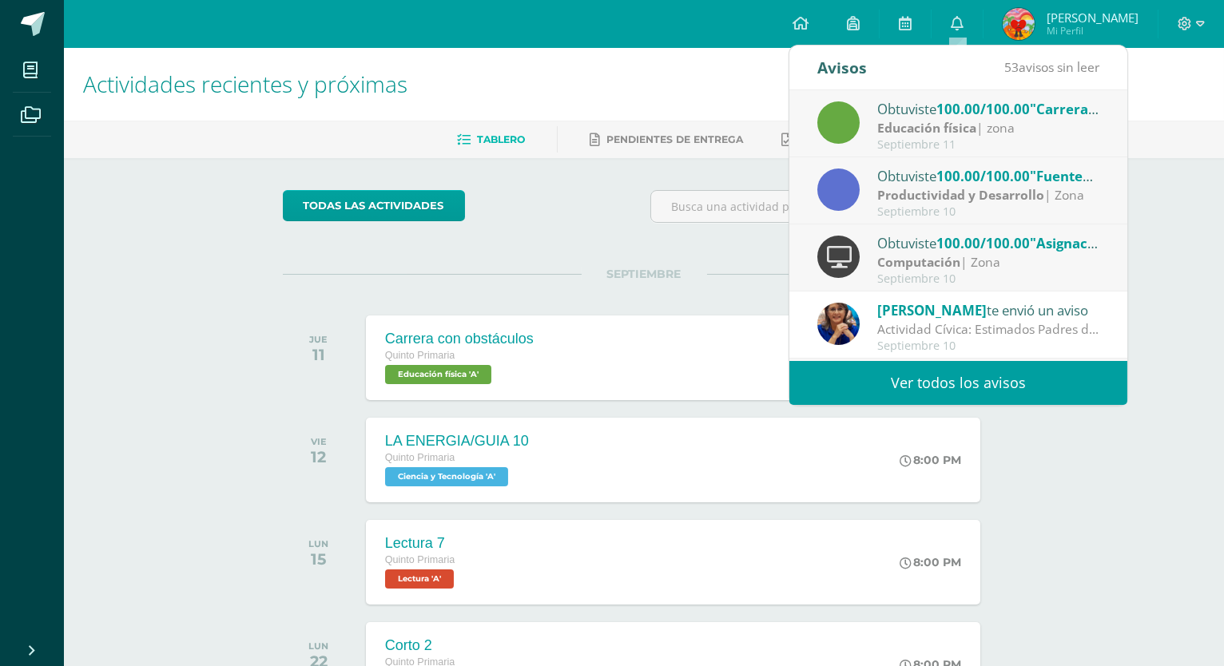
click at [948, 146] on div "Septiembre 11" at bounding box center [988, 145] width 222 height 14
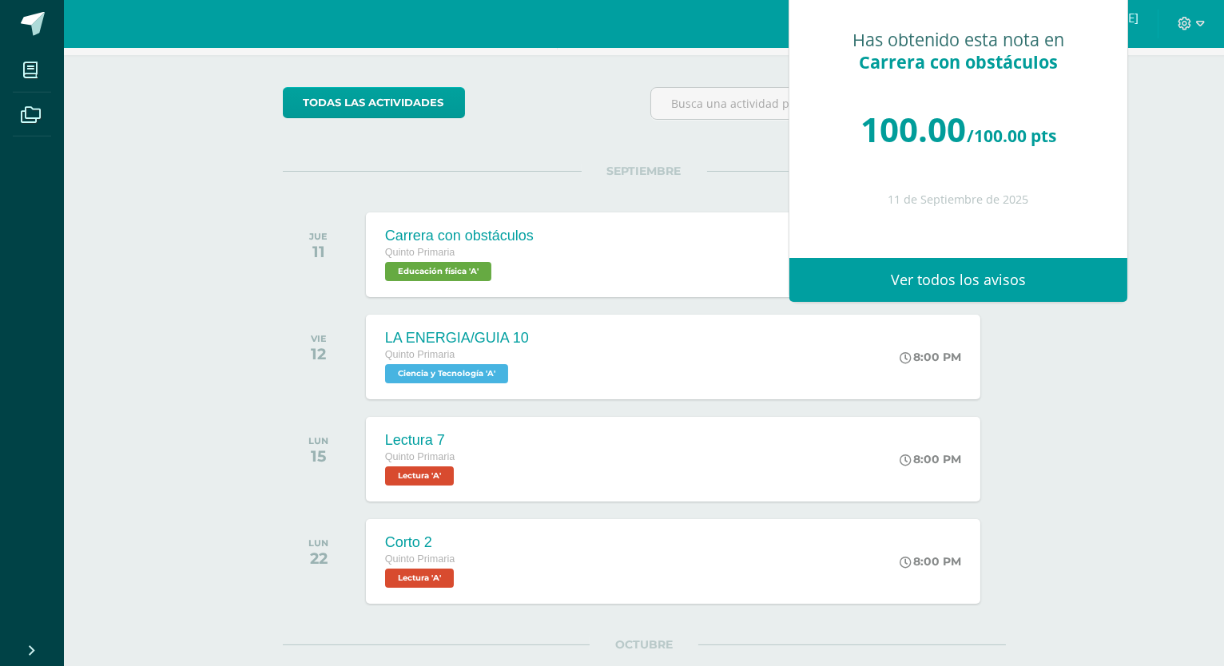
scroll to position [171, 0]
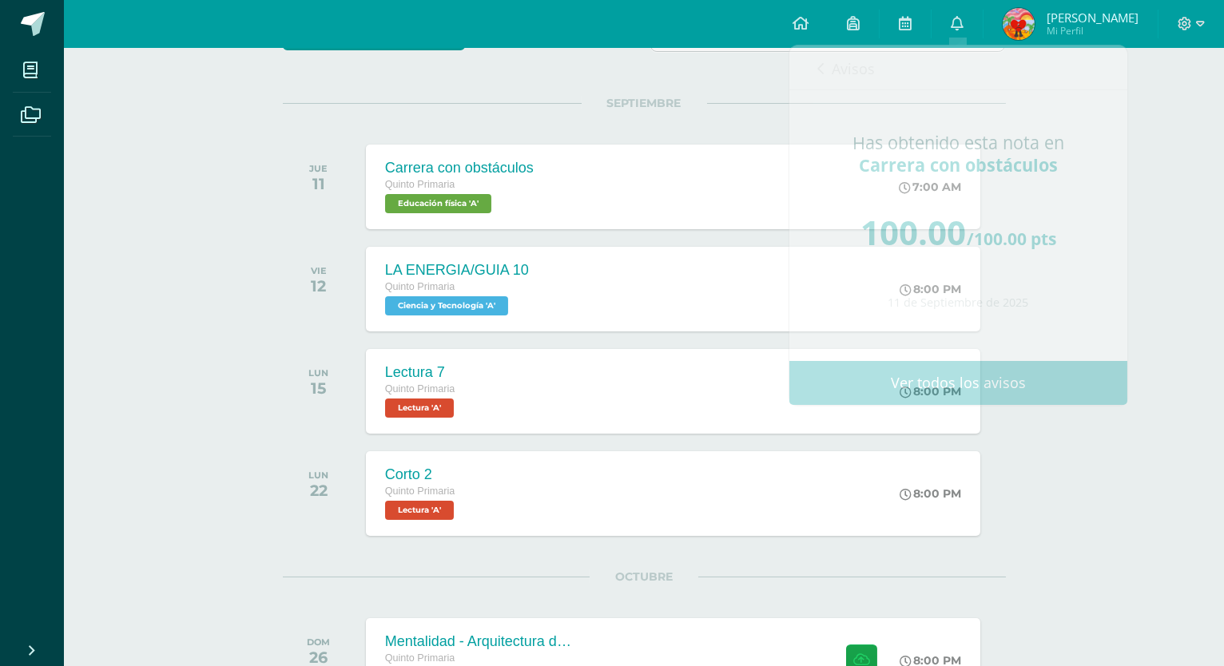
drag, startPoint x: 271, startPoint y: 239, endPoint x: 499, endPoint y: 174, distance: 236.8
click at [276, 239] on div "todas las Actividades No tienes actividades Échale un vistazo a los demás perío…" at bounding box center [644, 646] width 787 height 1319
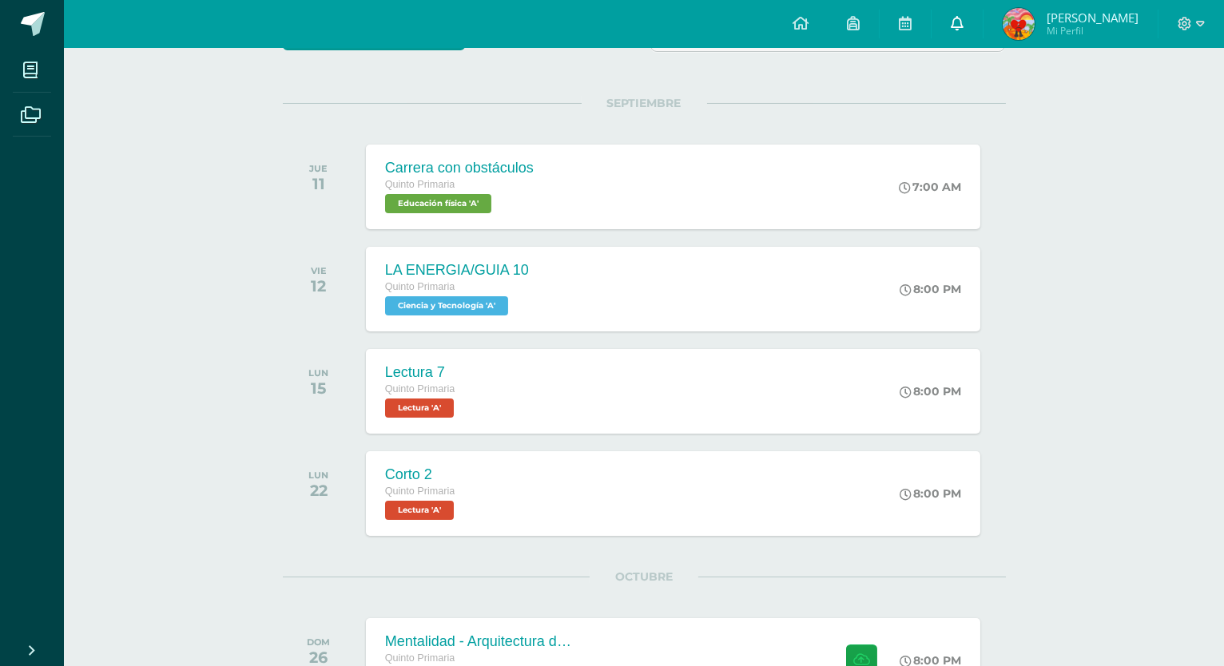
click at [956, 36] on link at bounding box center [957, 24] width 51 height 48
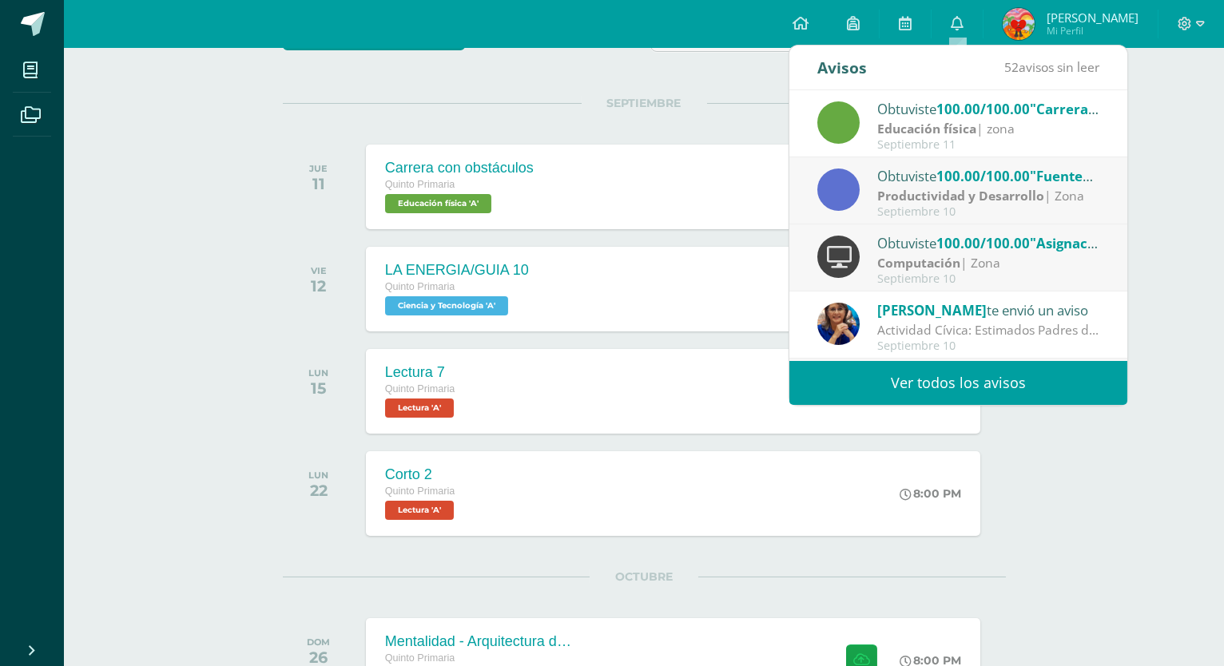
scroll to position [225, 0]
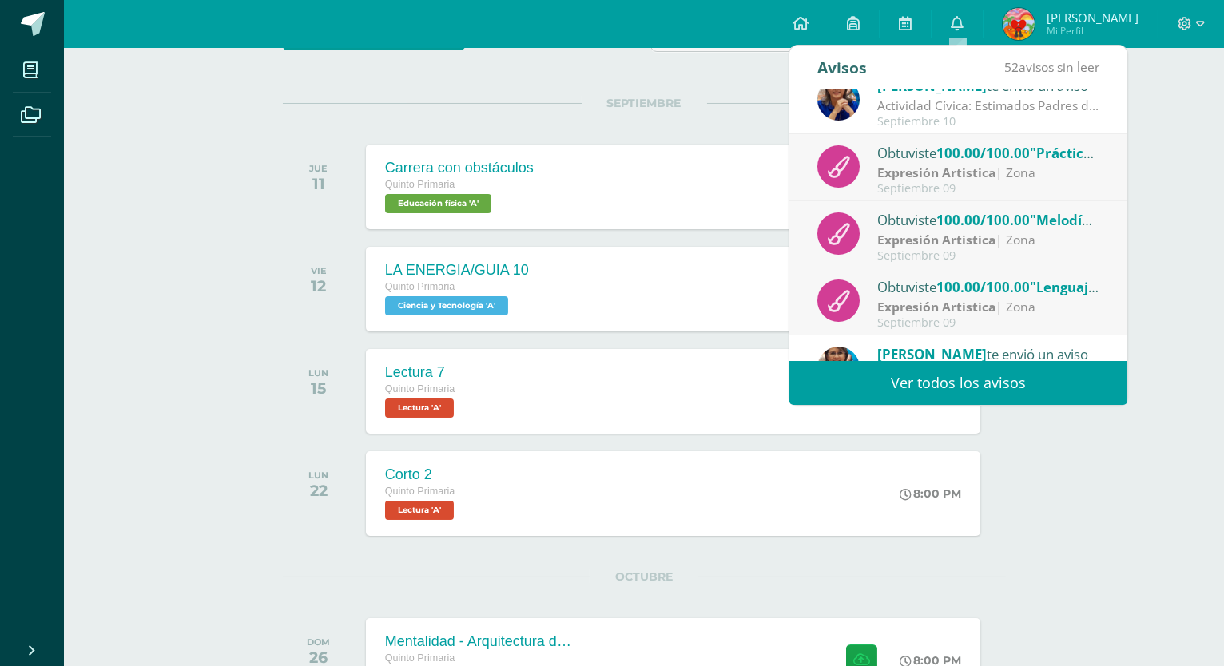
click at [1030, 367] on link "Ver todos los avisos" at bounding box center [959, 383] width 338 height 44
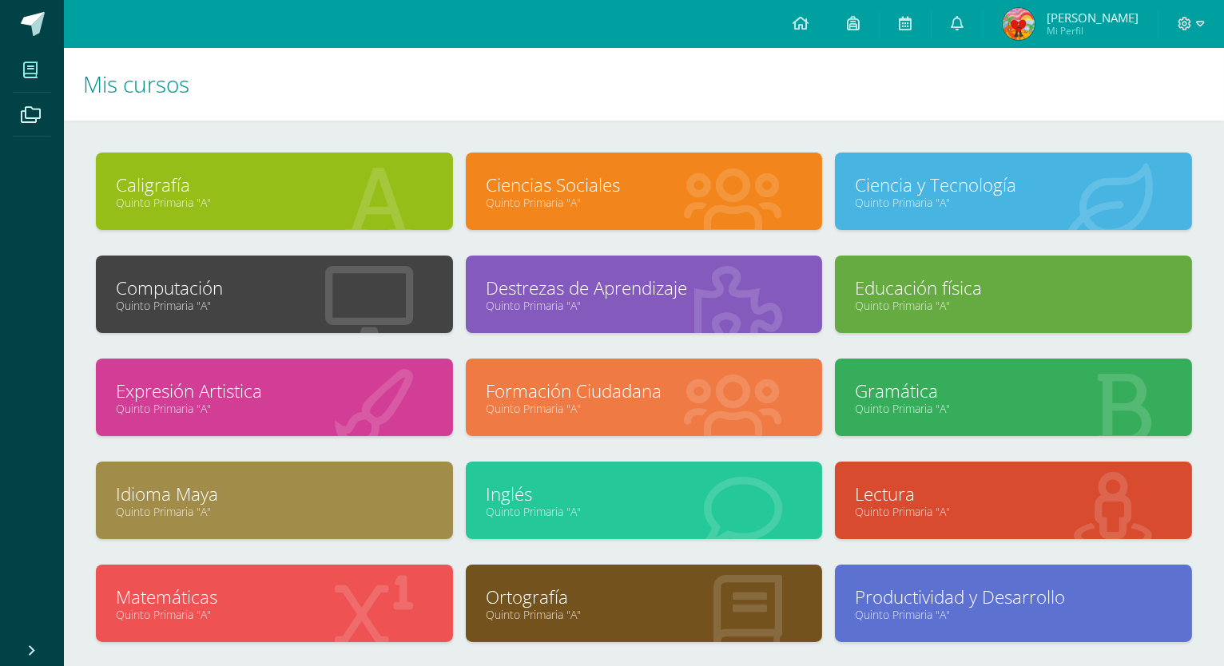
scroll to position [83, 0]
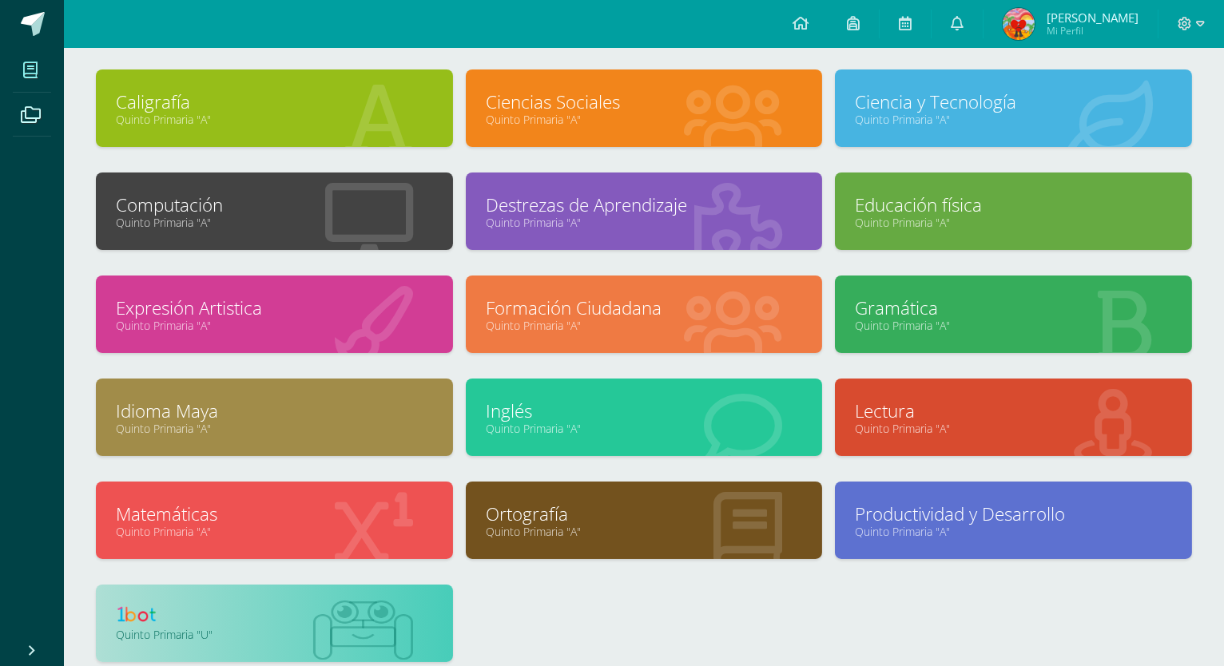
click at [198, 630] on link "Quinto Primaria "U"" at bounding box center [274, 634] width 317 height 15
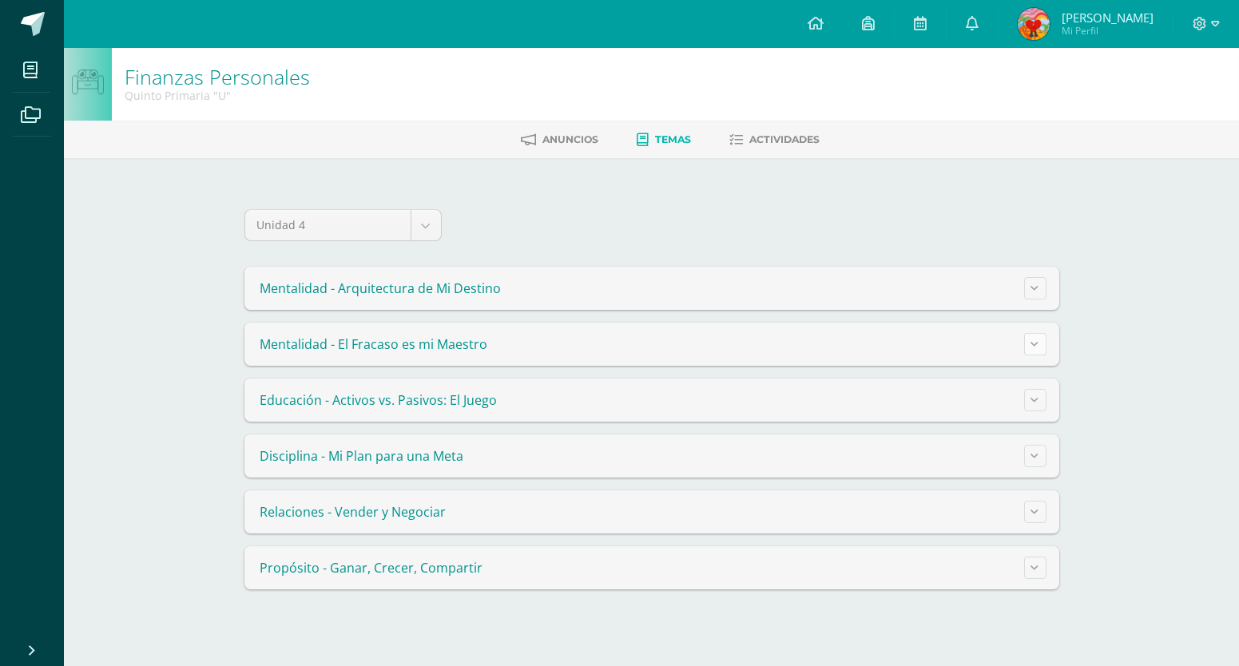
drag, startPoint x: 1027, startPoint y: 348, endPoint x: 1017, endPoint y: 346, distance: 9.9
click at [1024, 348] on button at bounding box center [1035, 344] width 22 height 22
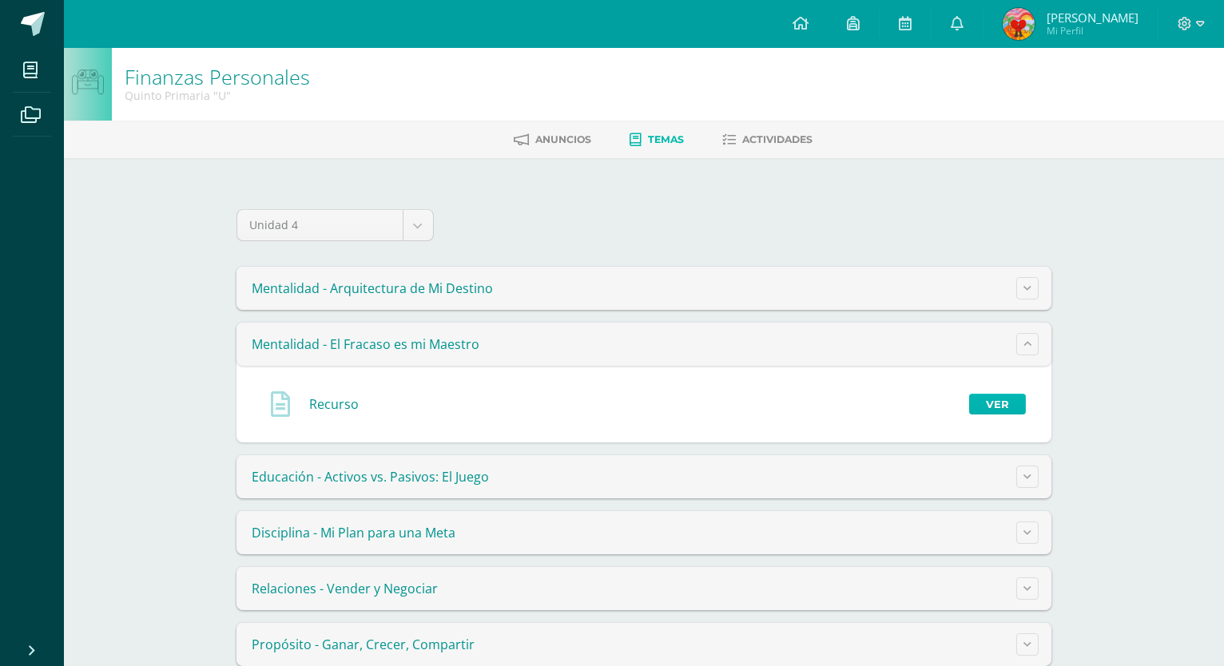
click at [1015, 406] on link "Ver" at bounding box center [997, 404] width 57 height 21
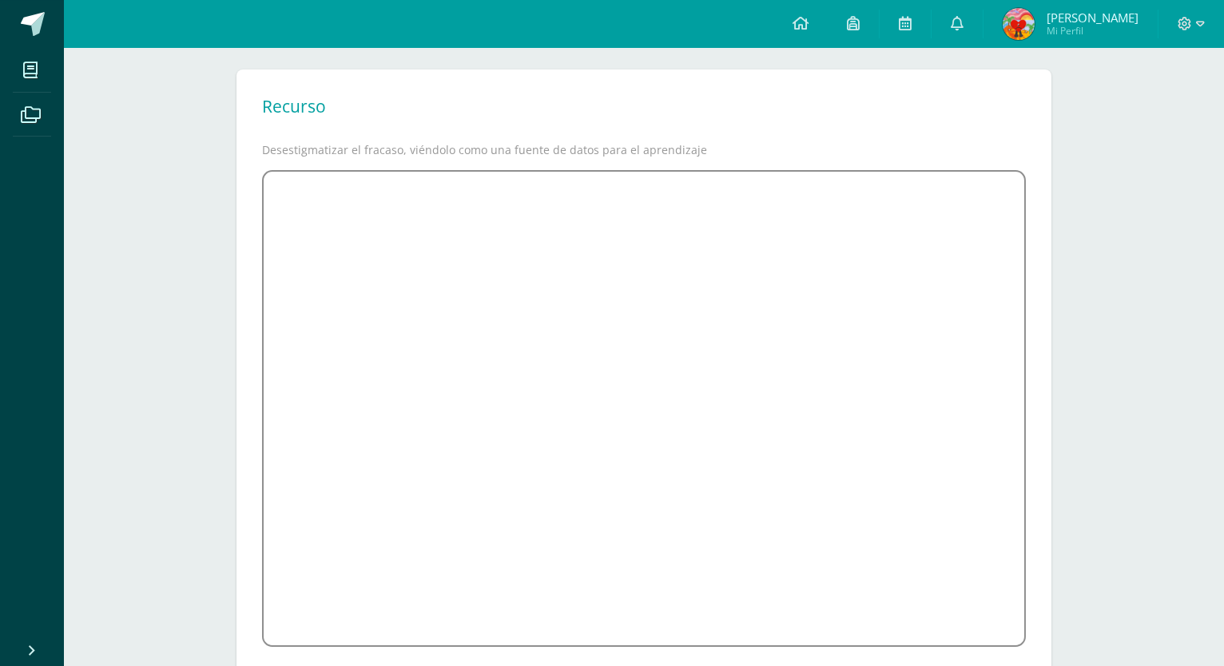
scroll to position [86, 0]
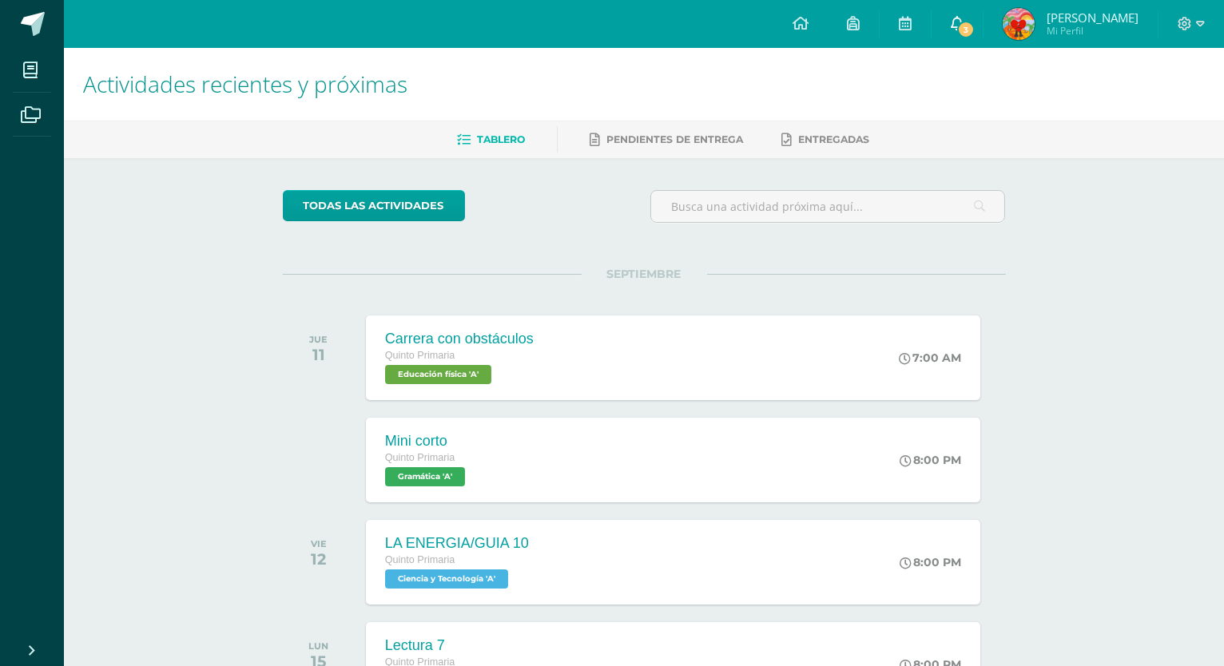
click at [954, 27] on icon at bounding box center [957, 23] width 13 height 14
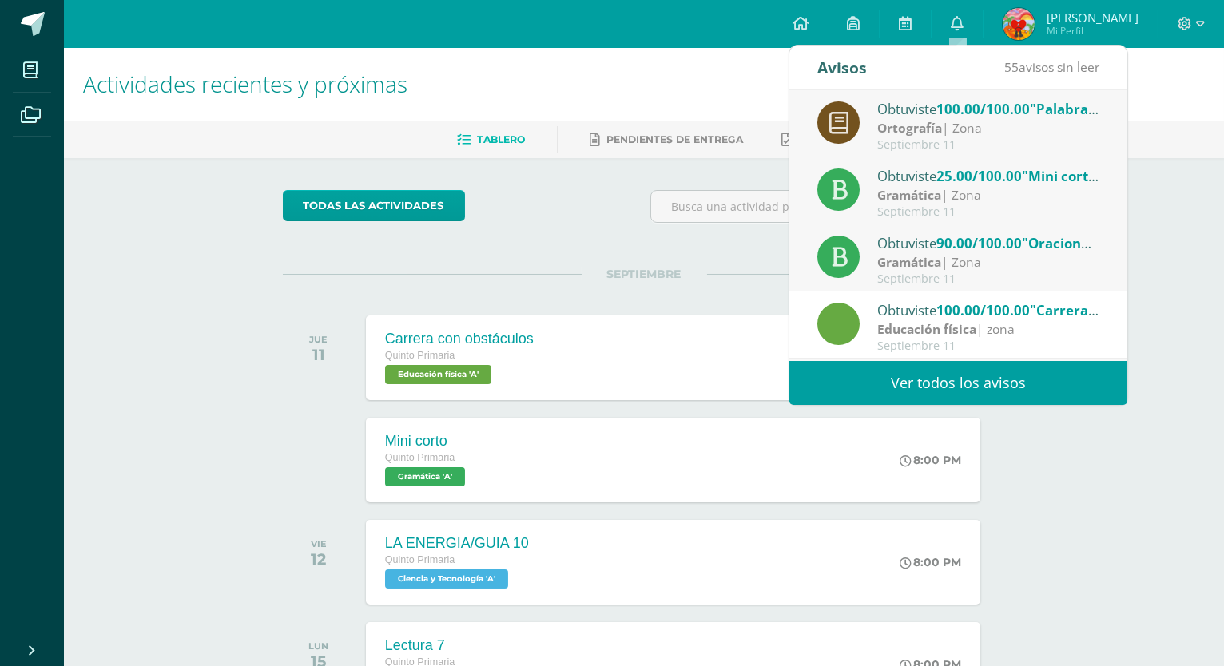
click at [1177, 217] on div "Actividades recientes y próximas Tablero Pendientes de entrega Entregadas todas…" at bounding box center [644, 562] width 1160 height 1029
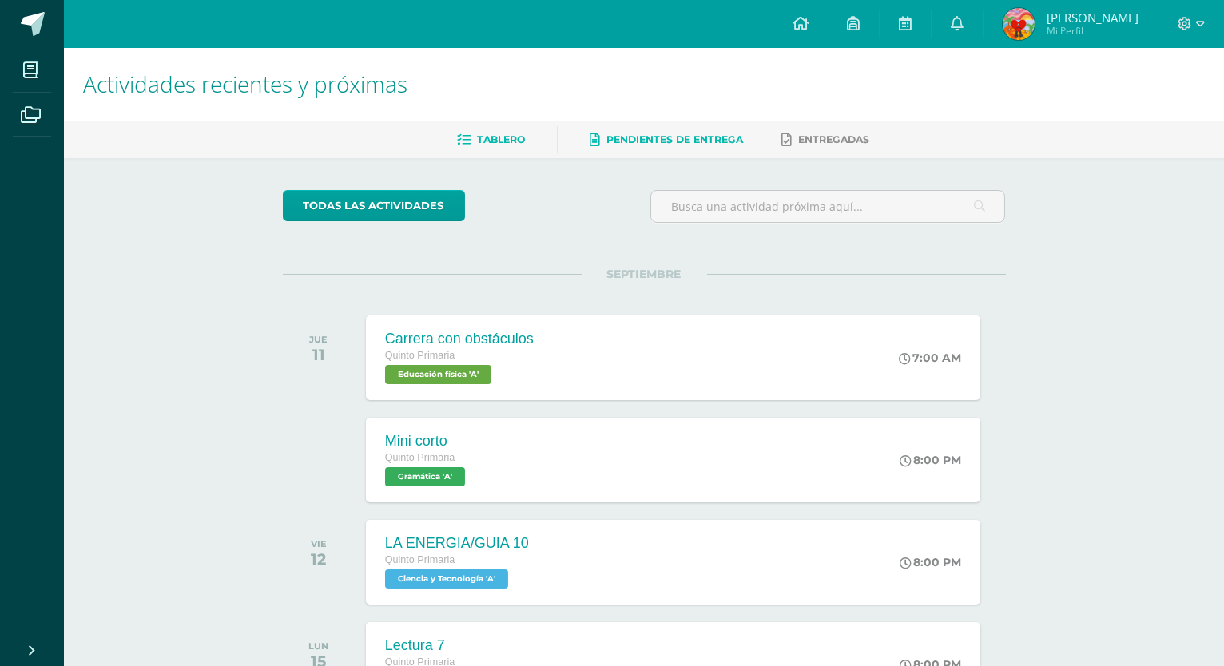
click at [661, 144] on span "Pendientes de entrega" at bounding box center [675, 139] width 137 height 12
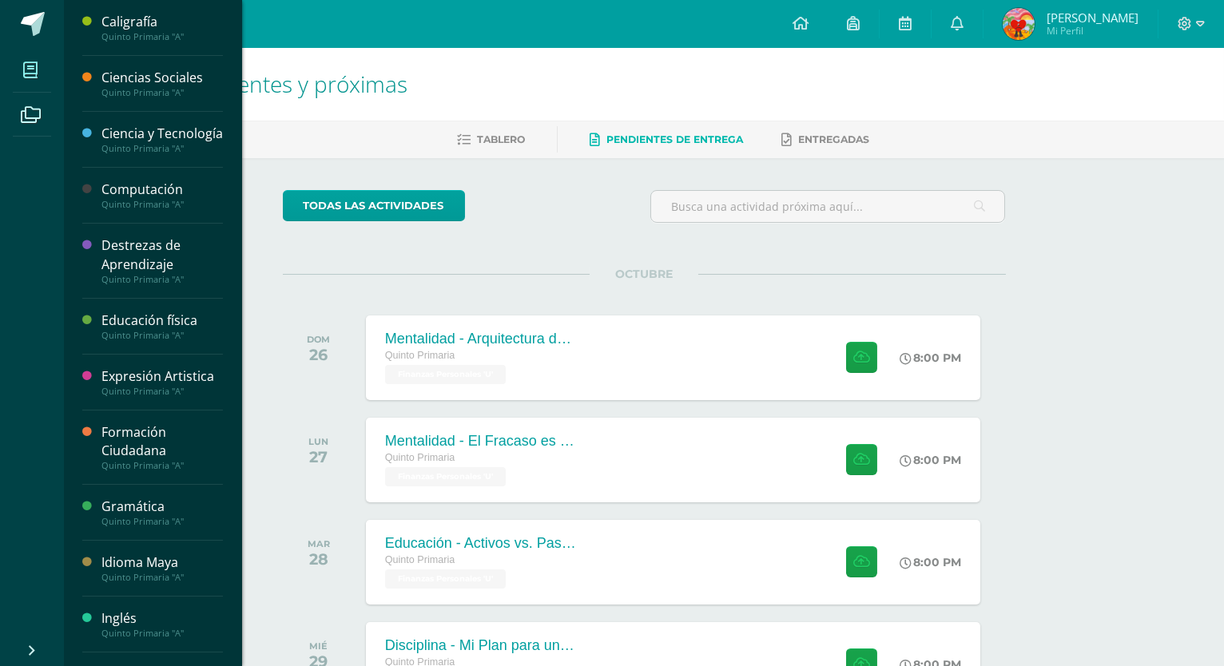
click at [14, 64] on span at bounding box center [31, 70] width 36 height 36
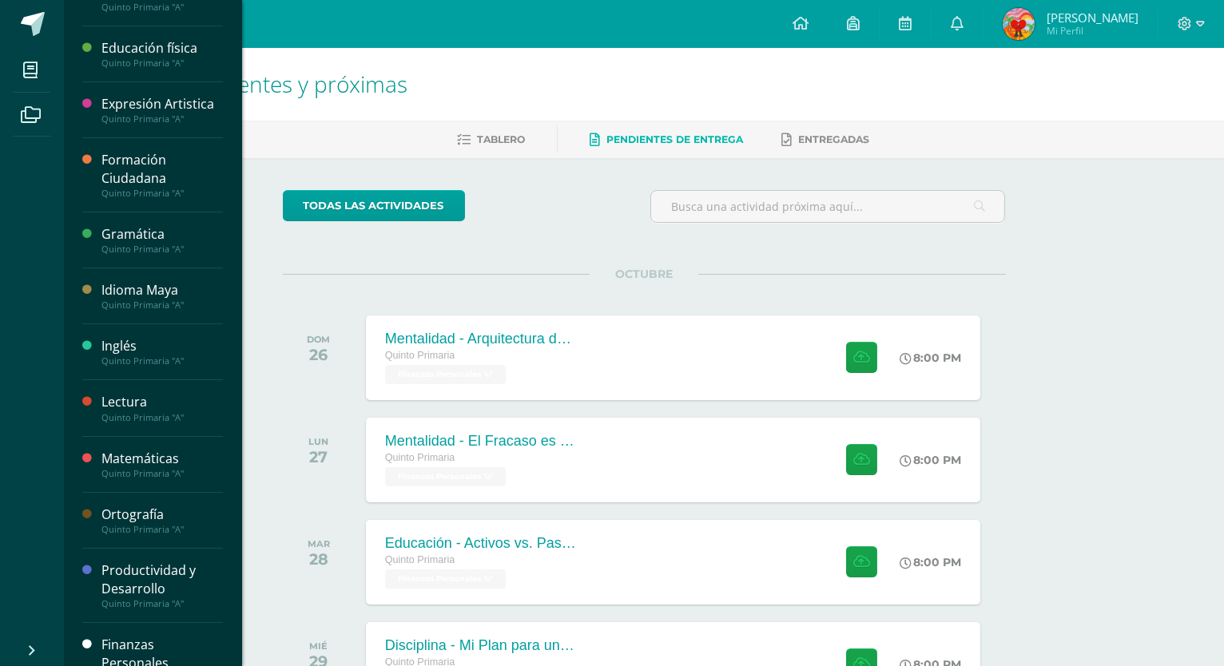
scroll to position [341, 0]
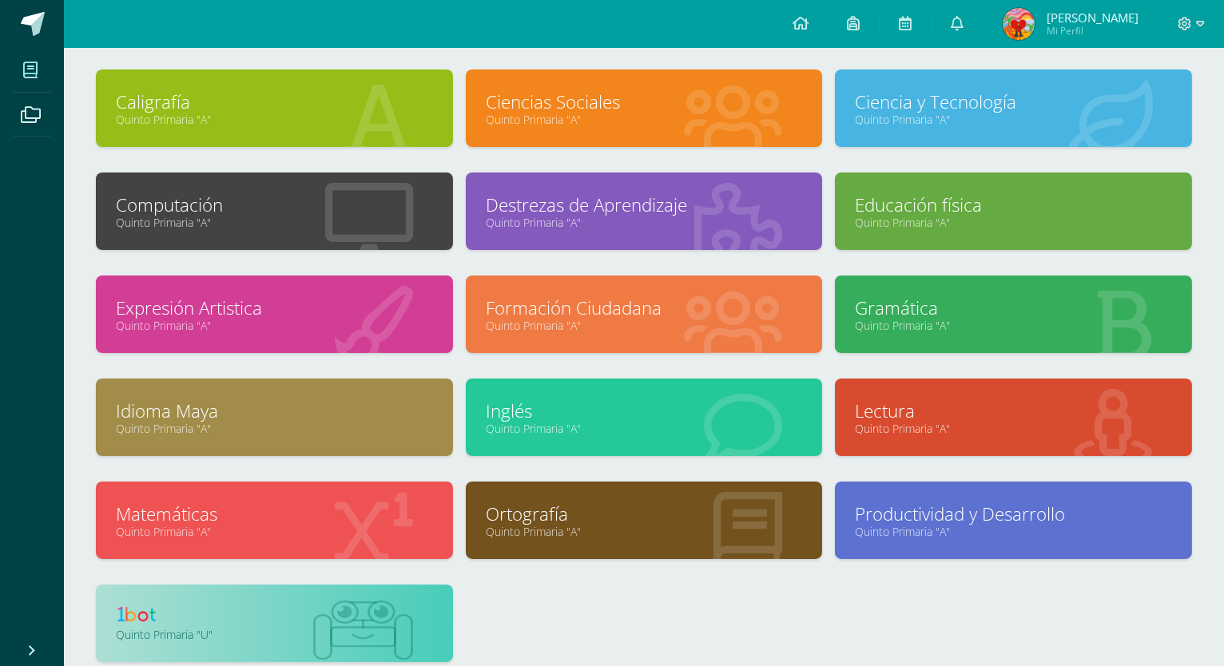
scroll to position [177, 0]
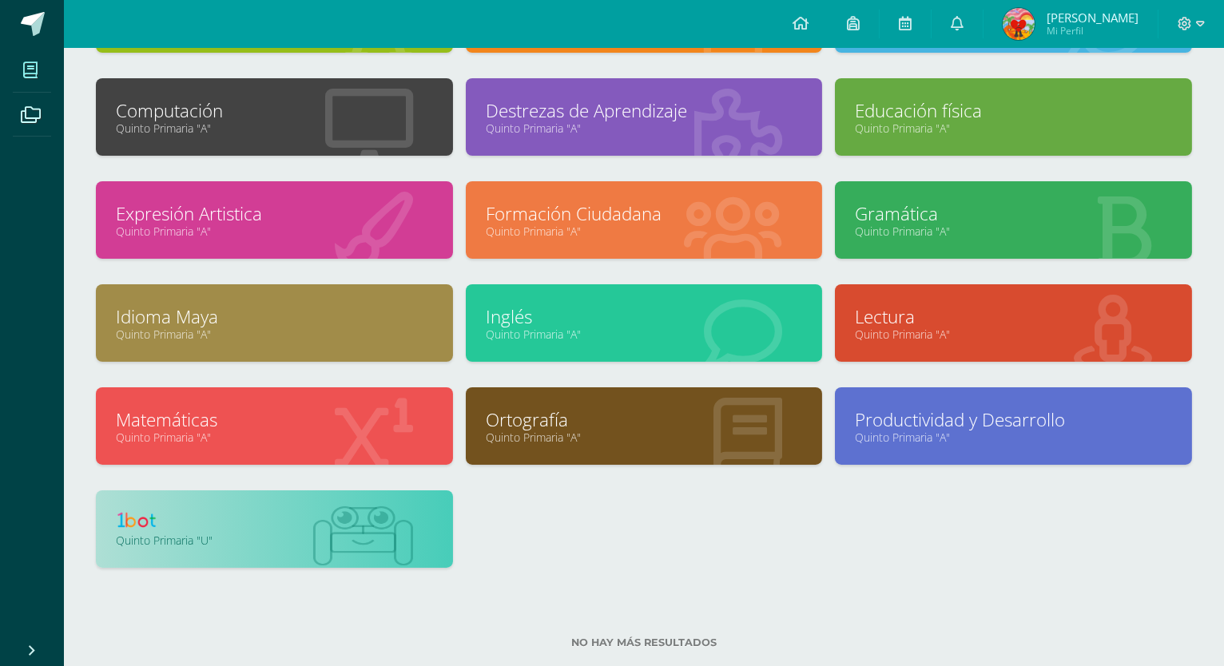
click at [251, 525] on link at bounding box center [274, 523] width 317 height 25
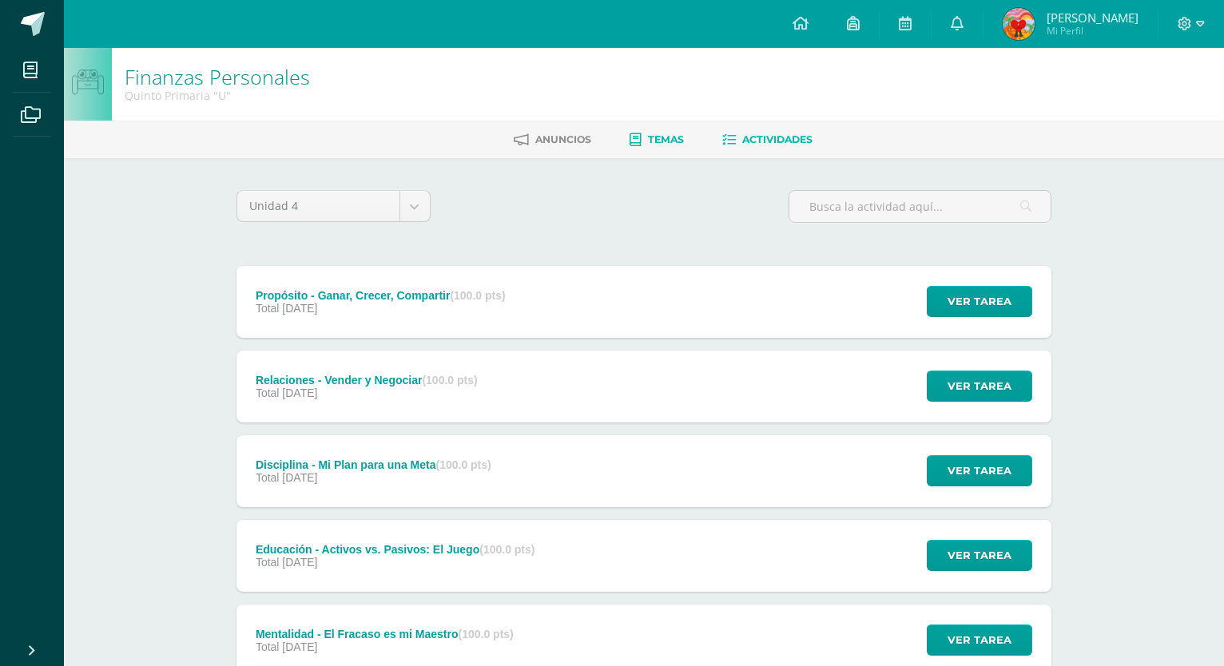
click at [646, 149] on link "Temas" at bounding box center [657, 140] width 54 height 26
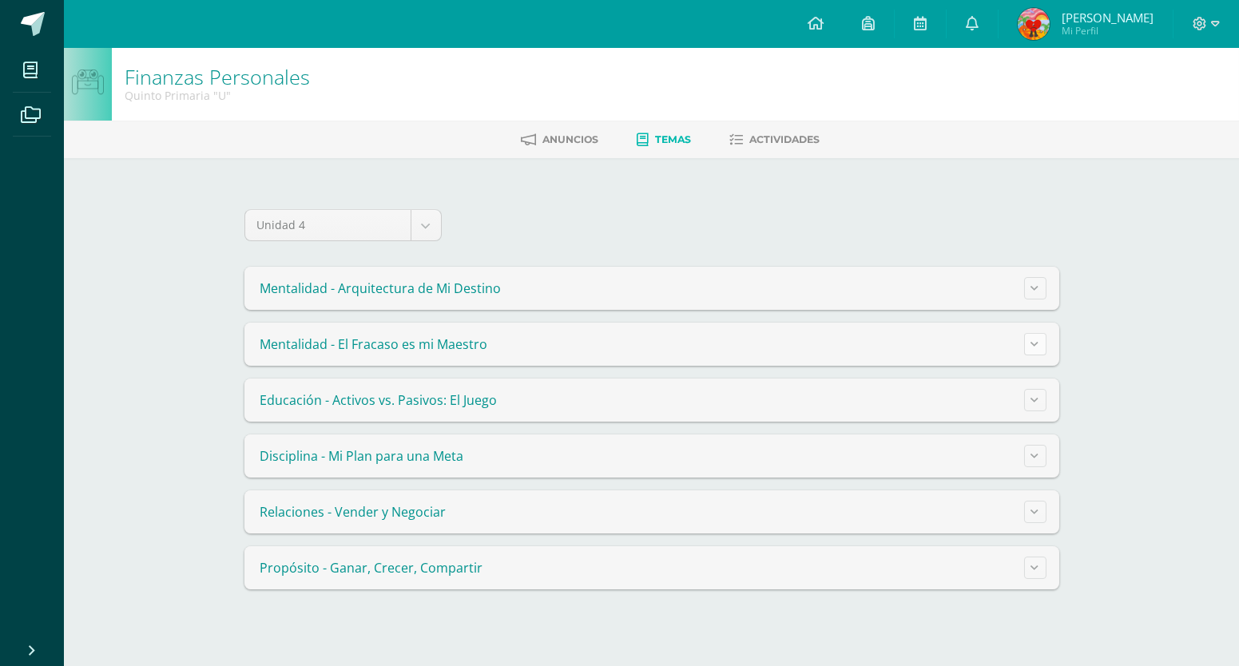
click at [1031, 343] on button at bounding box center [1035, 344] width 22 height 22
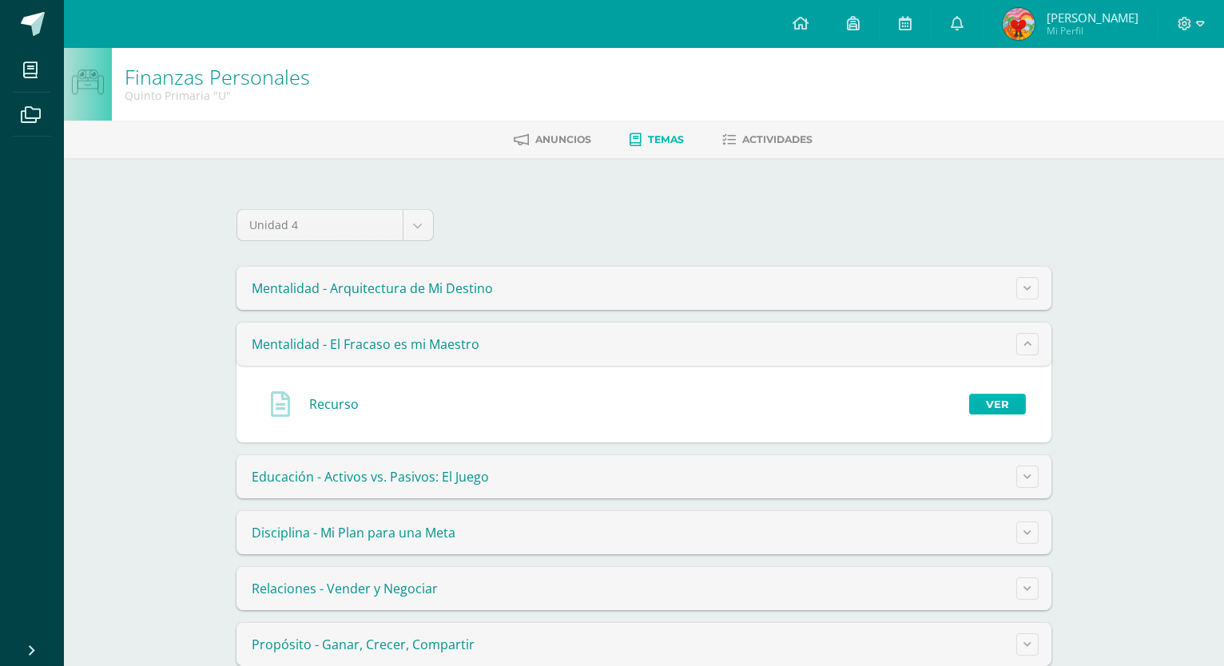
click at [1011, 404] on link "Ver" at bounding box center [997, 404] width 57 height 21
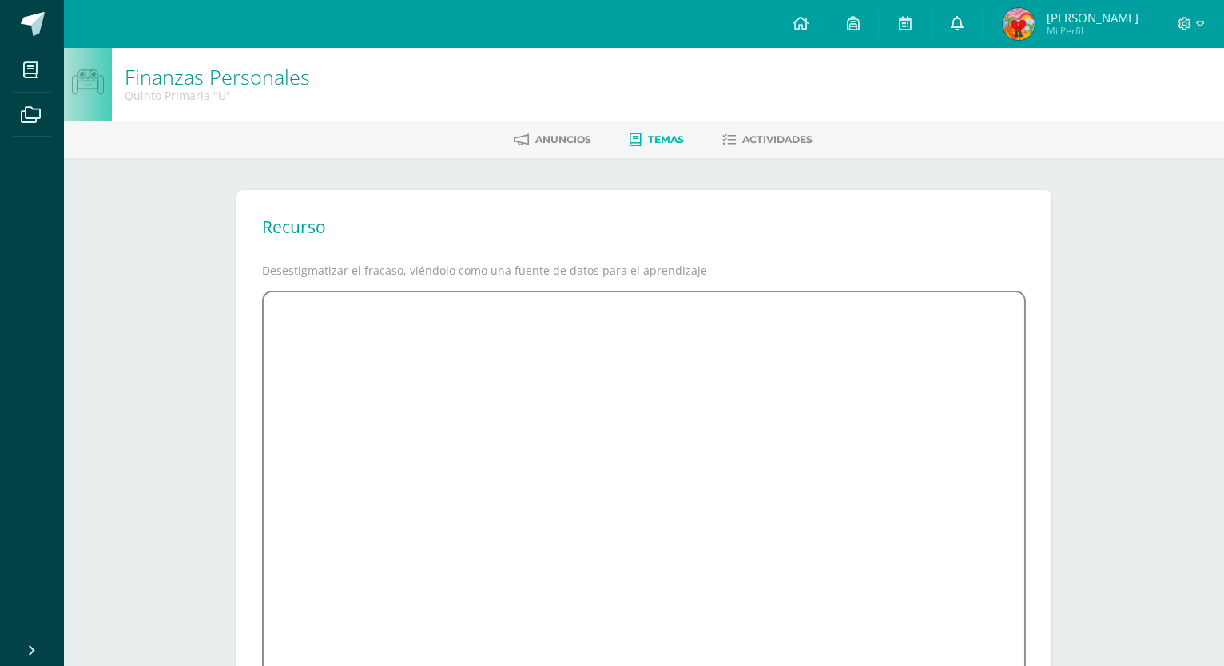
click at [952, 16] on span at bounding box center [957, 24] width 13 height 18
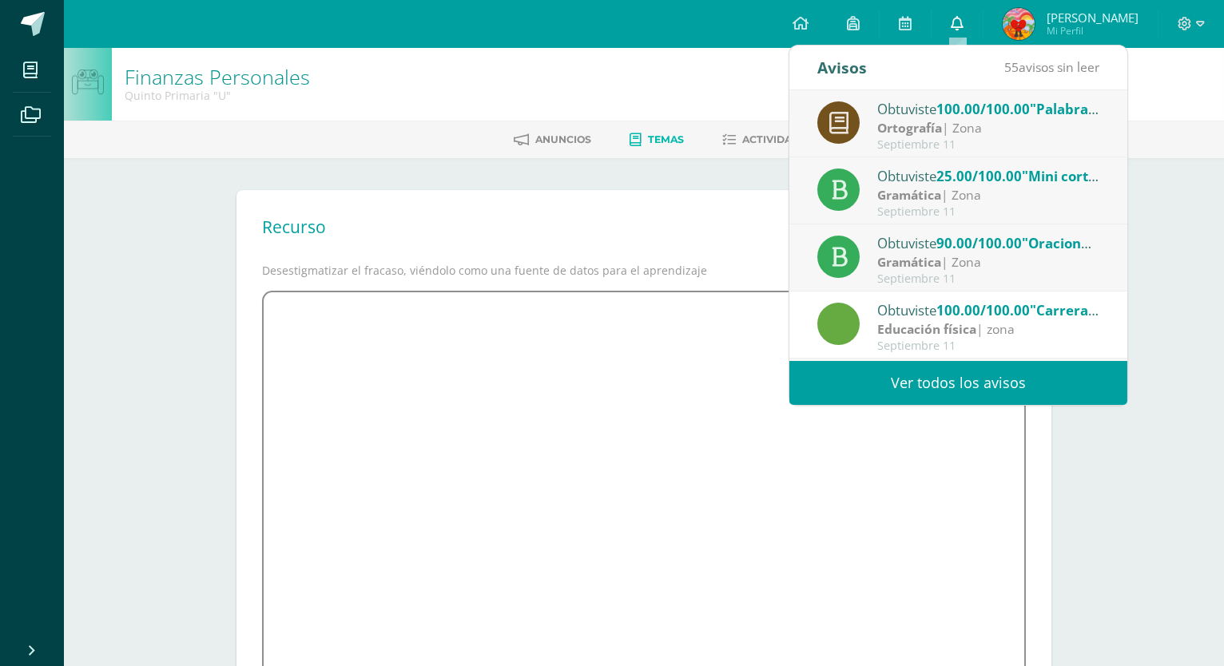
click at [977, 22] on link at bounding box center [957, 24] width 51 height 48
click at [948, 14] on link at bounding box center [957, 24] width 51 height 48
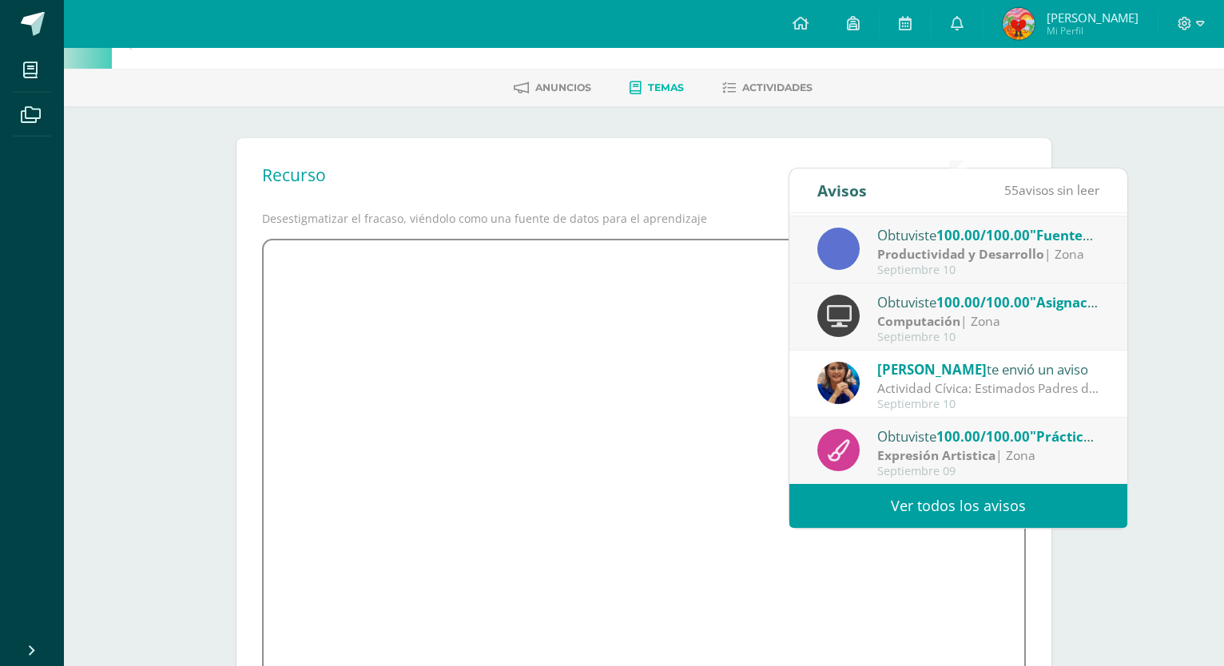
scroll to position [4, 0]
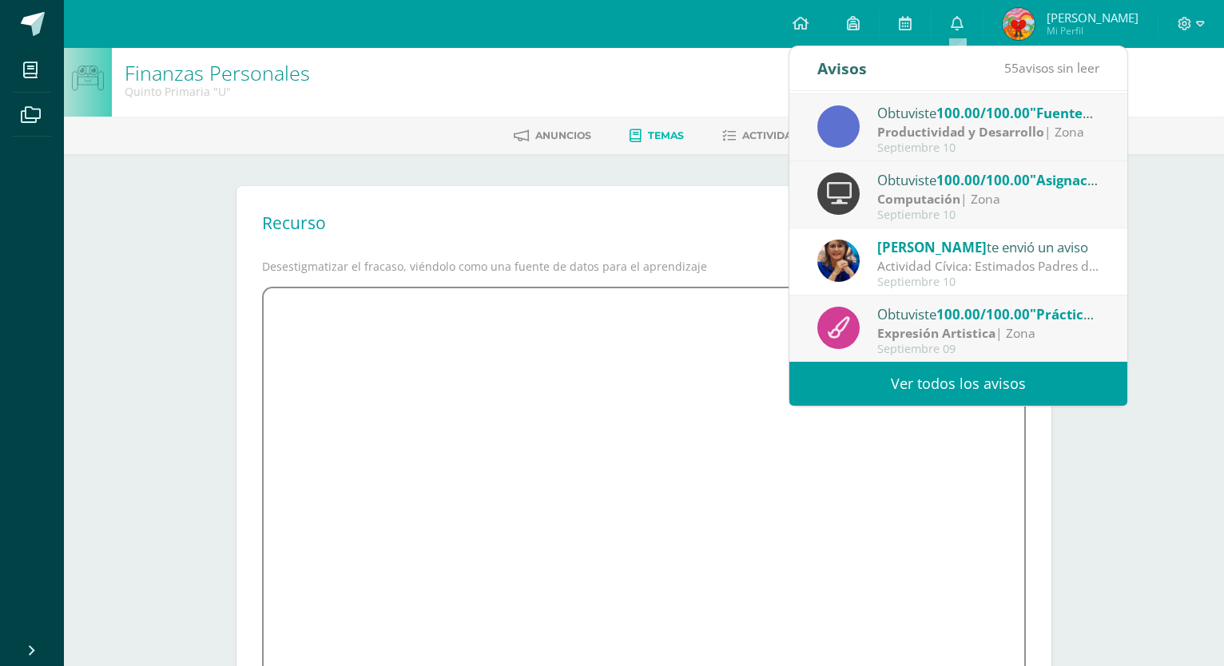
click at [949, 368] on link "Ver todos los avisos" at bounding box center [959, 384] width 338 height 44
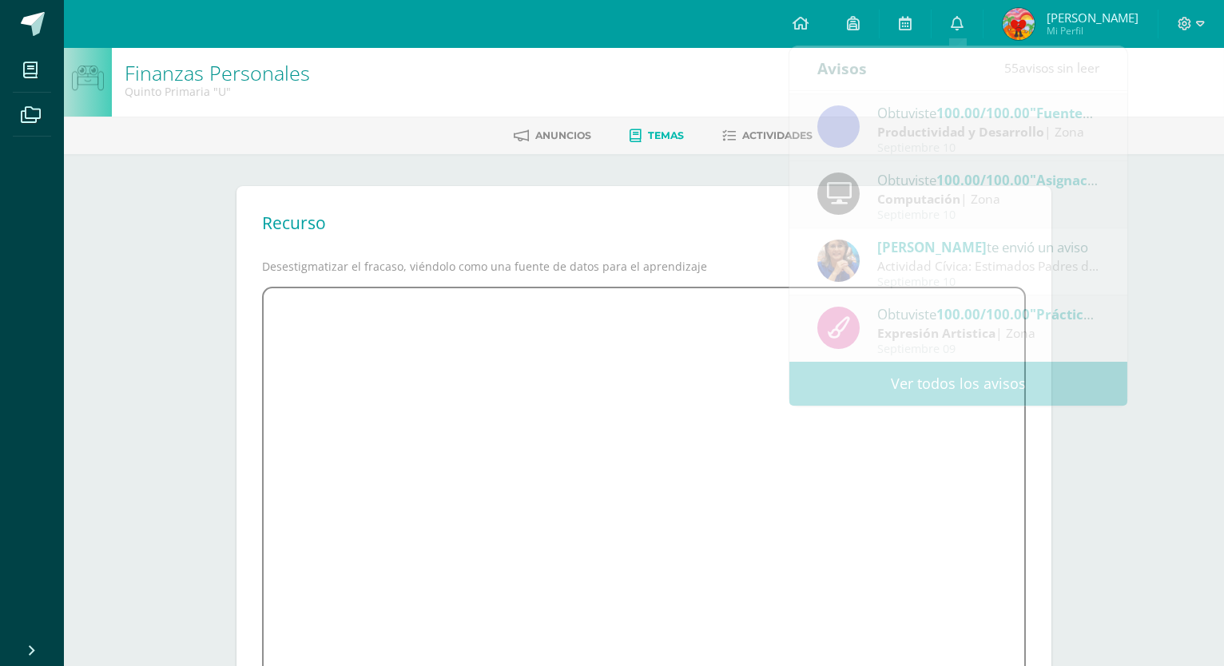
click at [117, 189] on div "Finanzas Personales Quinto Primaria "U" Anuncios Temas Actividades Recurso Dese…" at bounding box center [644, 441] width 1160 height 794
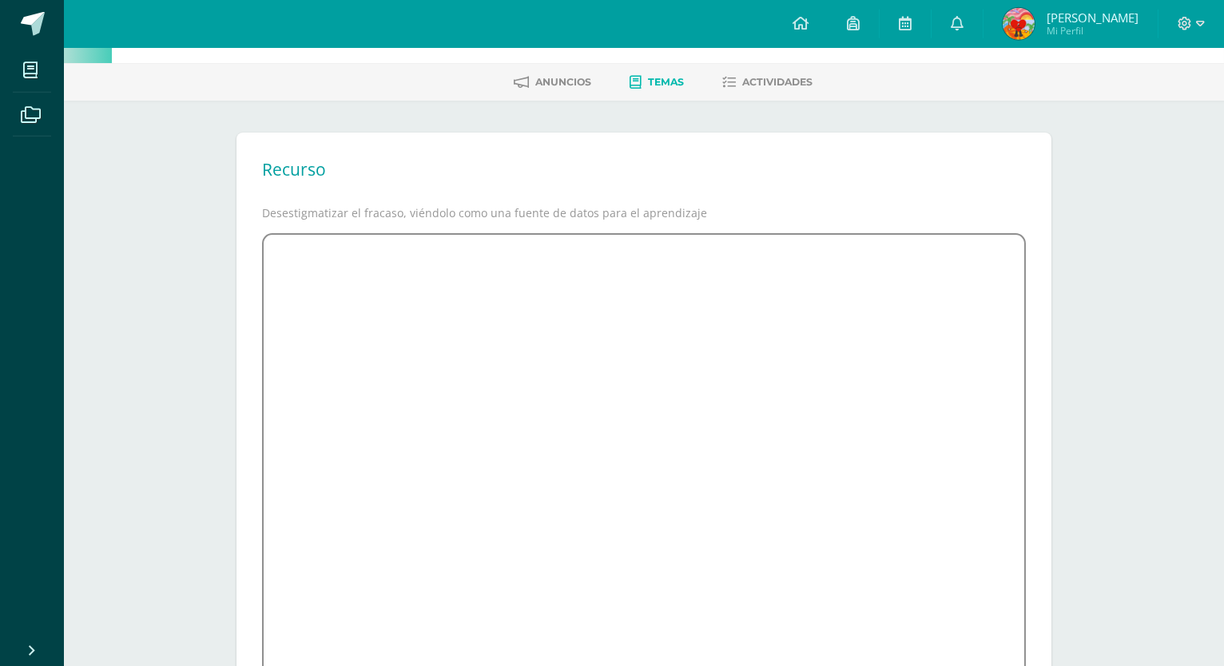
scroll to position [86, 0]
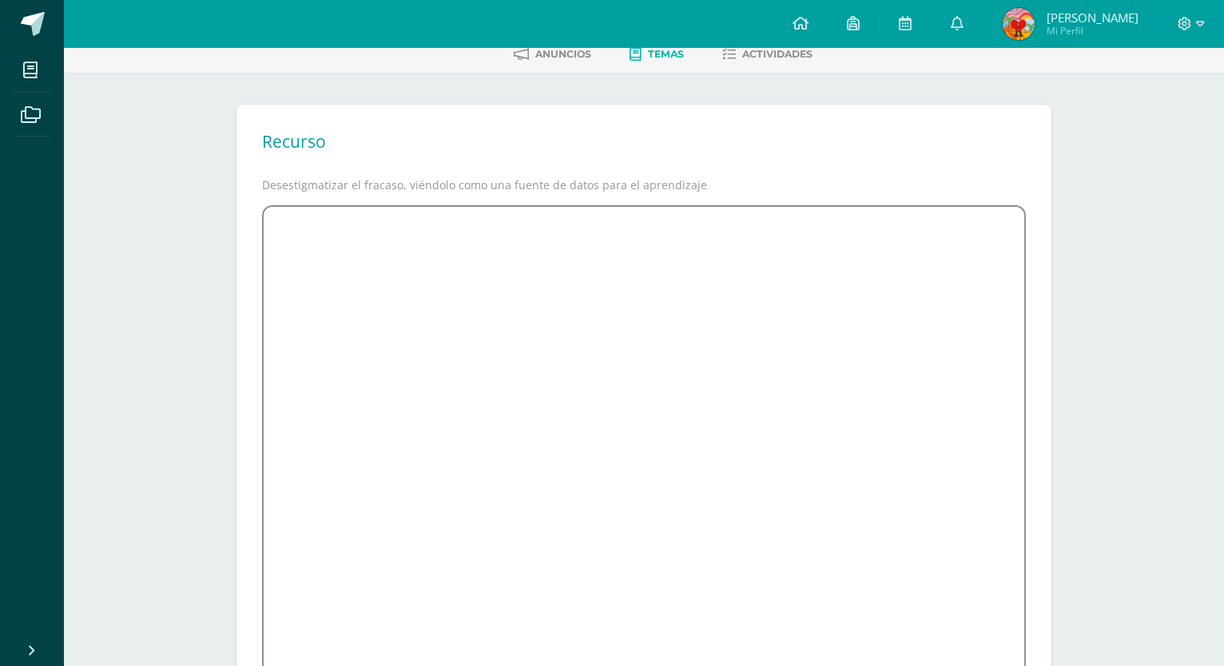
click at [456, 365] on iframe at bounding box center [644, 444] width 764 height 478
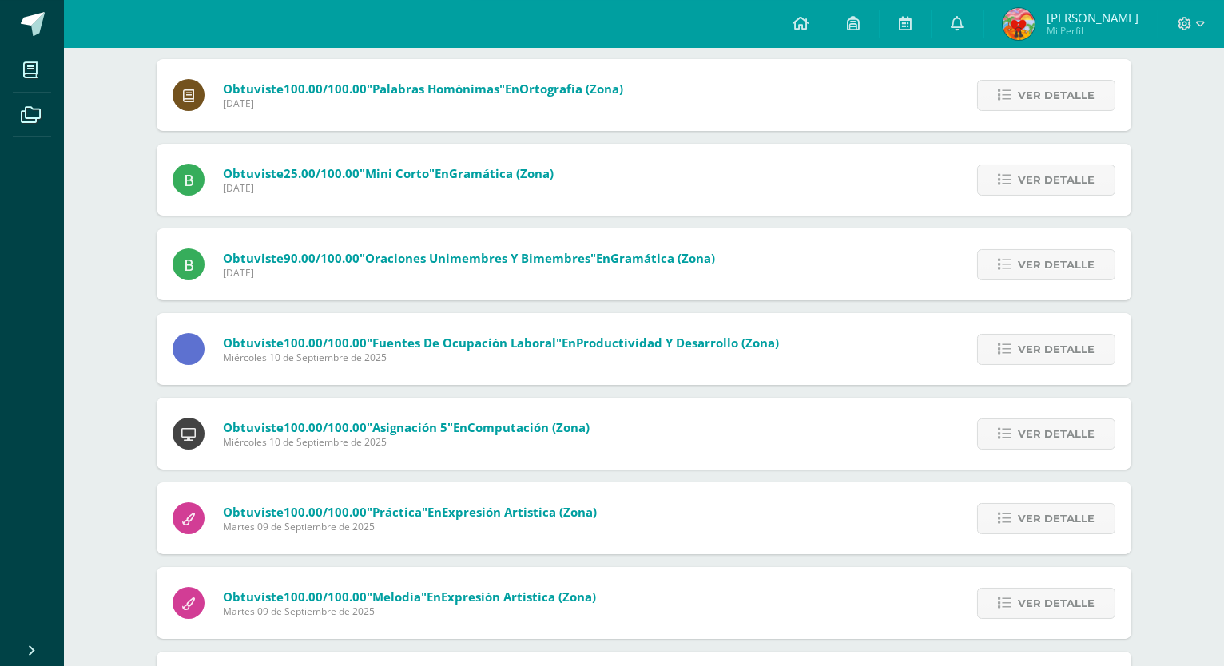
scroll to position [125, 0]
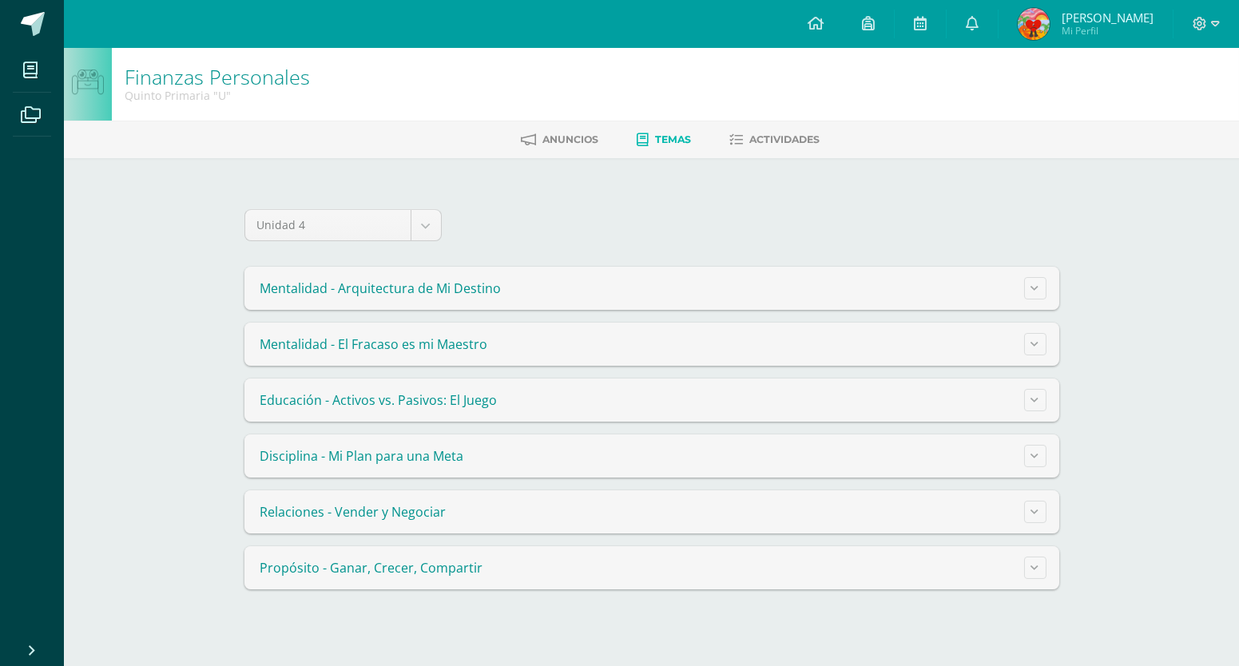
click at [1022, 340] on summary "Mentalidad - El Fracaso es mi Maestro" at bounding box center [652, 344] width 815 height 43
click at [1027, 348] on button at bounding box center [1035, 344] width 22 height 22
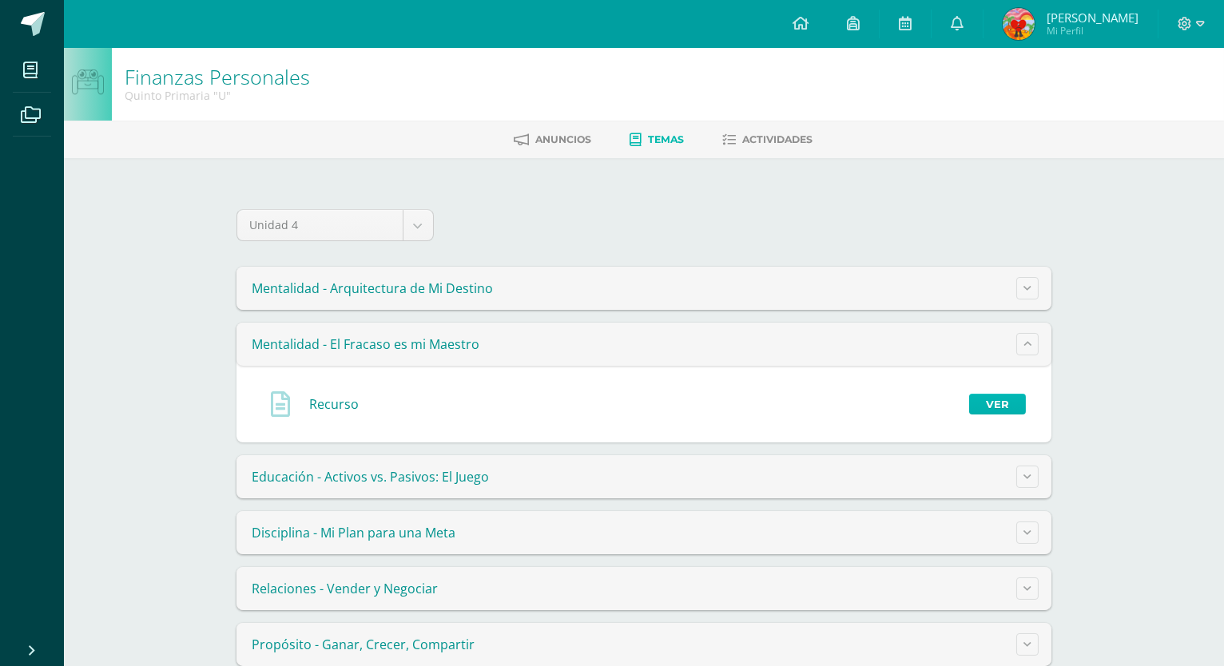
click at [988, 399] on link "Ver" at bounding box center [997, 404] width 57 height 21
click at [982, 404] on link "Ver" at bounding box center [997, 404] width 57 height 21
click at [985, 415] on div "Recurso Ver" at bounding box center [644, 404] width 790 height 51
click at [989, 415] on div "Recurso Ver" at bounding box center [644, 404] width 790 height 51
click at [991, 407] on link "Ver" at bounding box center [997, 404] width 57 height 21
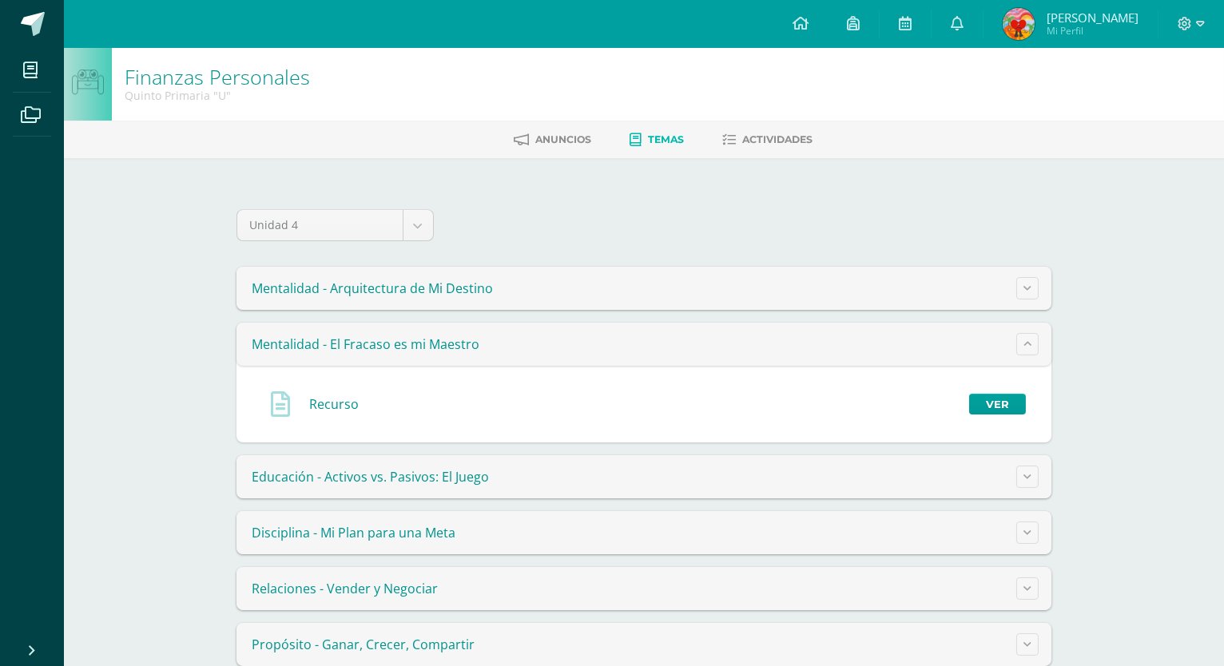
click at [1012, 414] on div "Recurso Ver" at bounding box center [644, 404] width 790 height 51
click at [175, 360] on div "Finanzas Personales Quinto Primaria "U" Anuncios Temas Actividades Unidad 4 Uni…" at bounding box center [644, 373] width 1160 height 650
click at [984, 408] on link "Ver" at bounding box center [997, 404] width 57 height 21
click at [1003, 407] on link "Ver" at bounding box center [997, 404] width 57 height 21
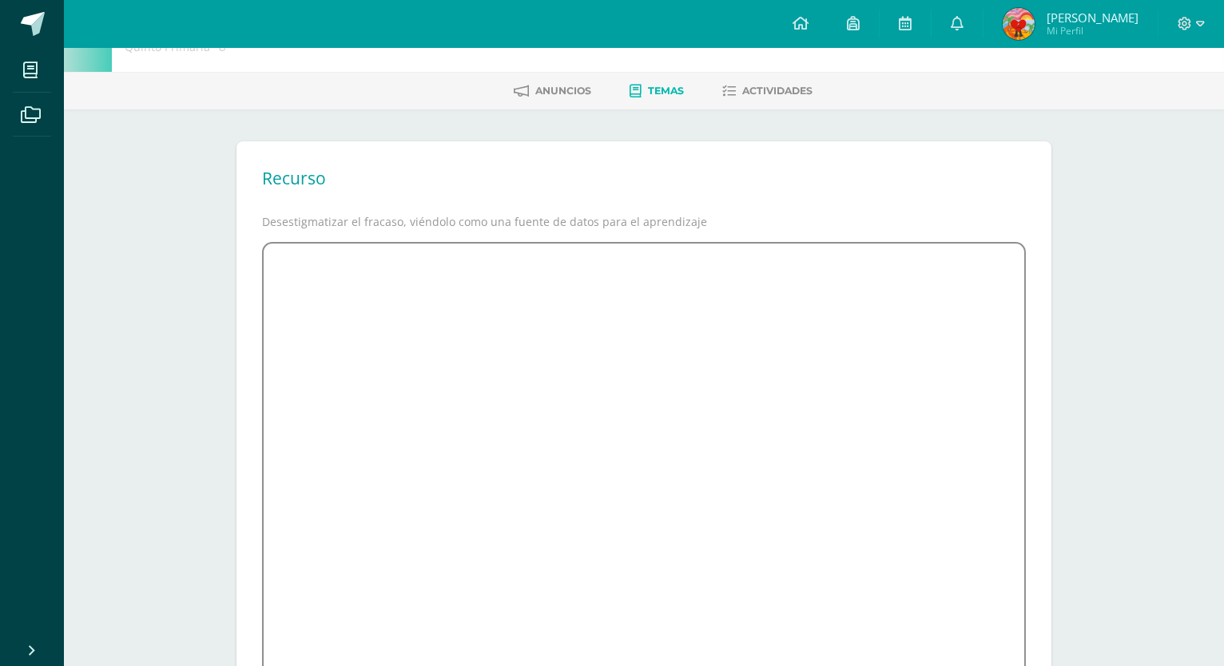
scroll to position [86, 0]
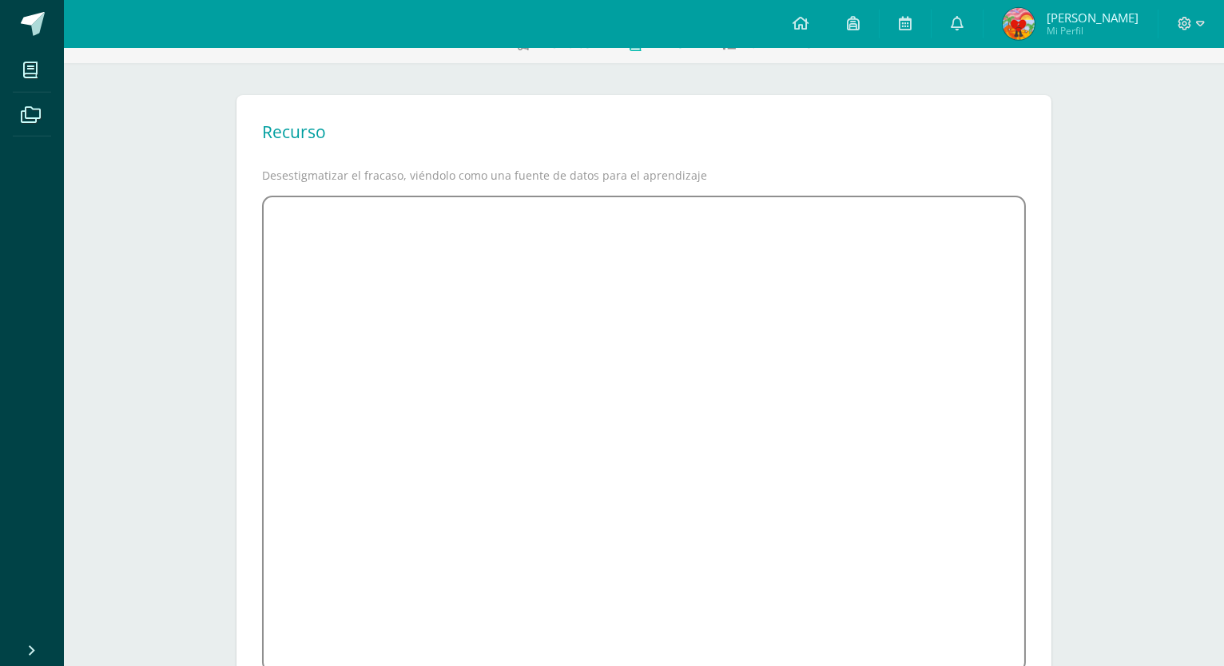
scroll to position [175, 0]
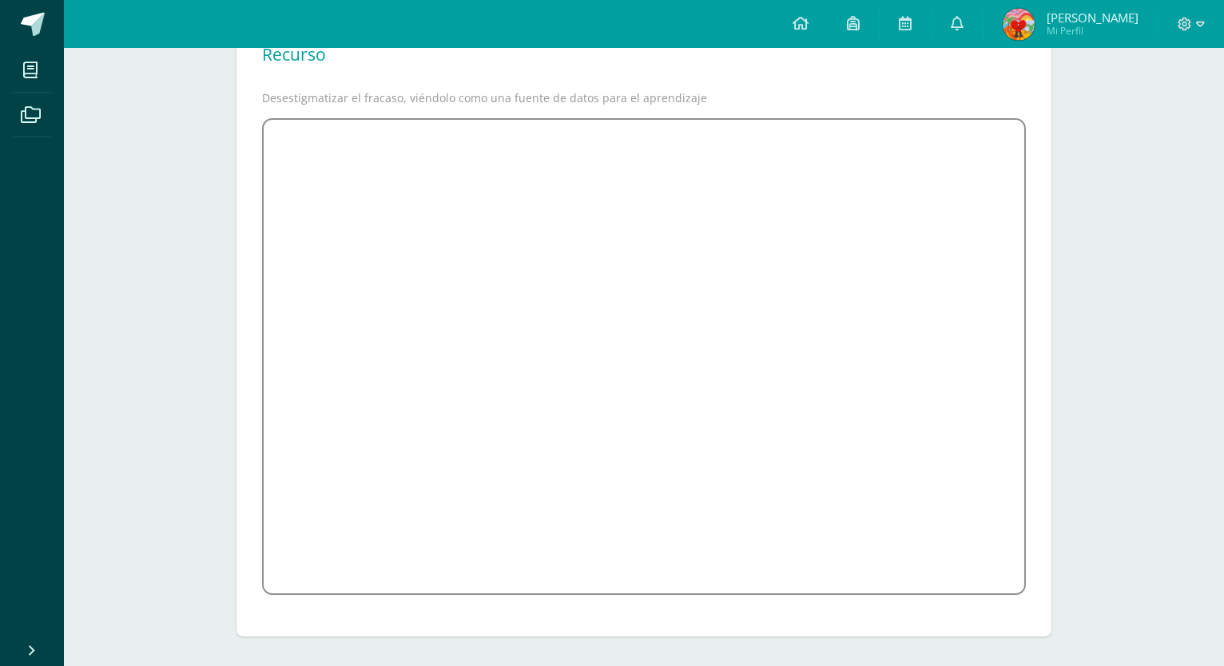
scroll to position [175, 0]
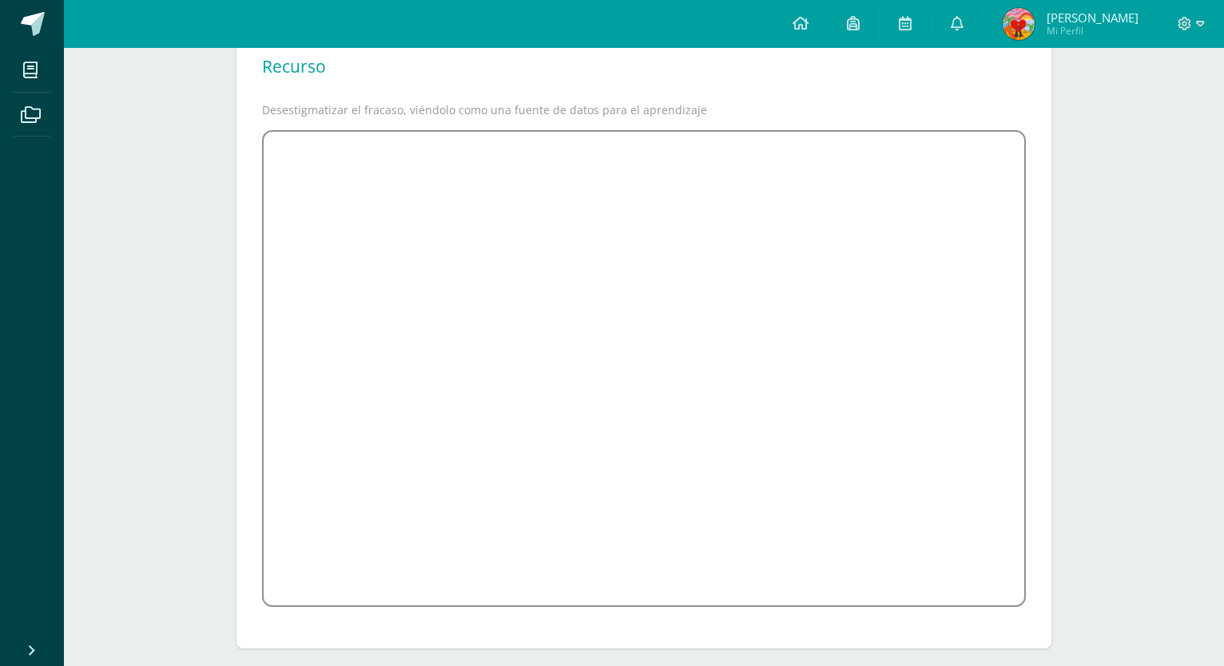
scroll to position [171, 0]
